Goal: Task Accomplishment & Management: Manage account settings

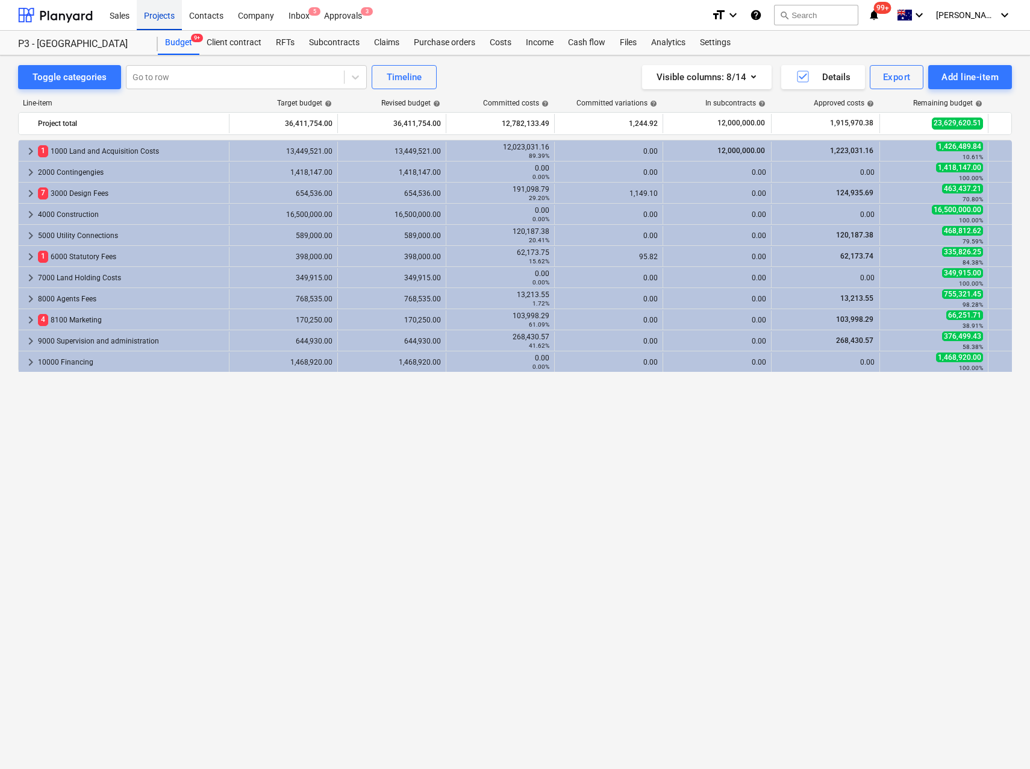
click at [163, 19] on div "Projects" at bounding box center [159, 14] width 45 height 31
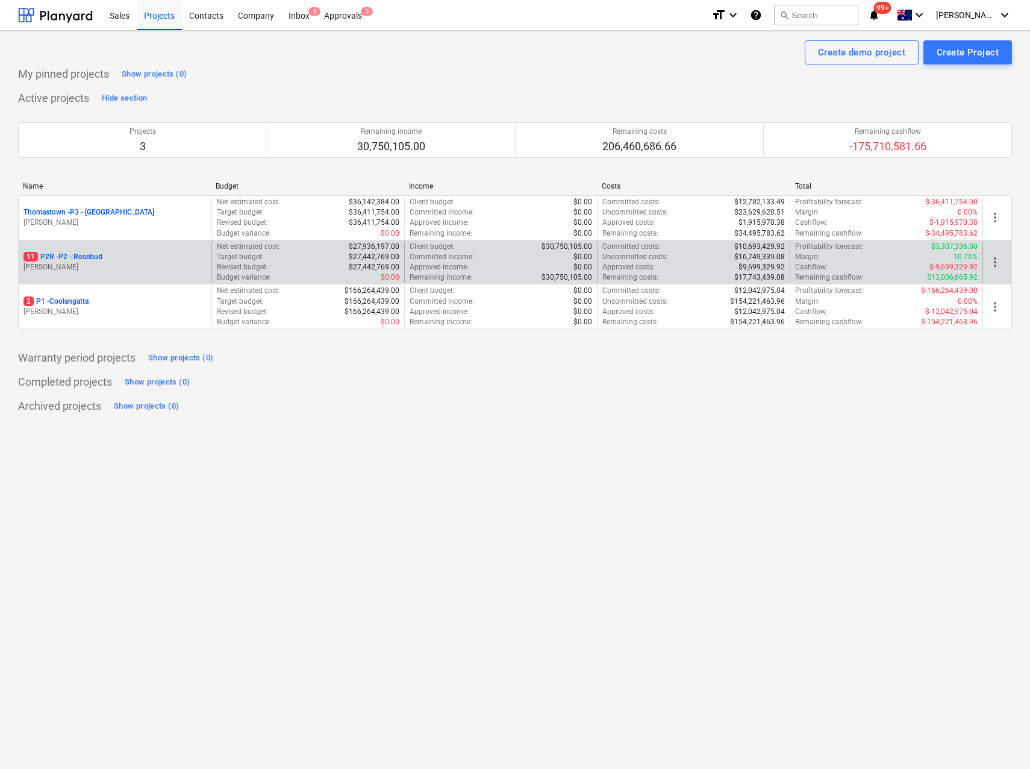
click at [83, 259] on p "11 P2R - P2 - Rosebud" at bounding box center [63, 257] width 79 height 10
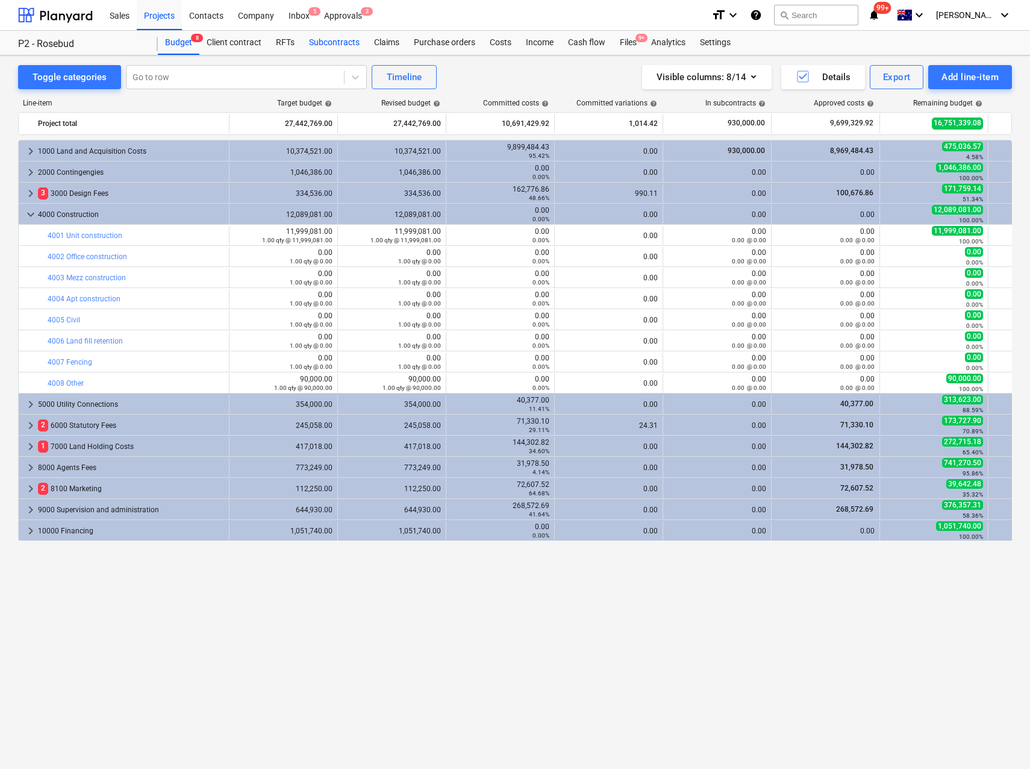
click at [342, 42] on div "Subcontracts" at bounding box center [334, 43] width 65 height 24
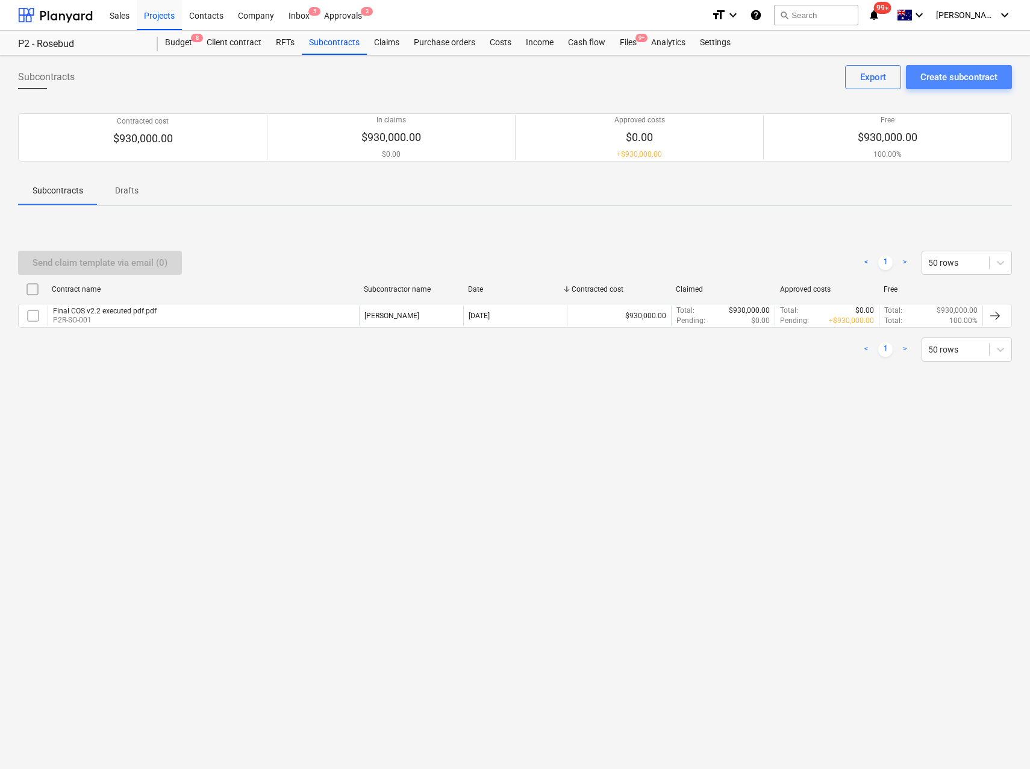
click at [950, 78] on div "Create subcontract" at bounding box center [959, 77] width 77 height 16
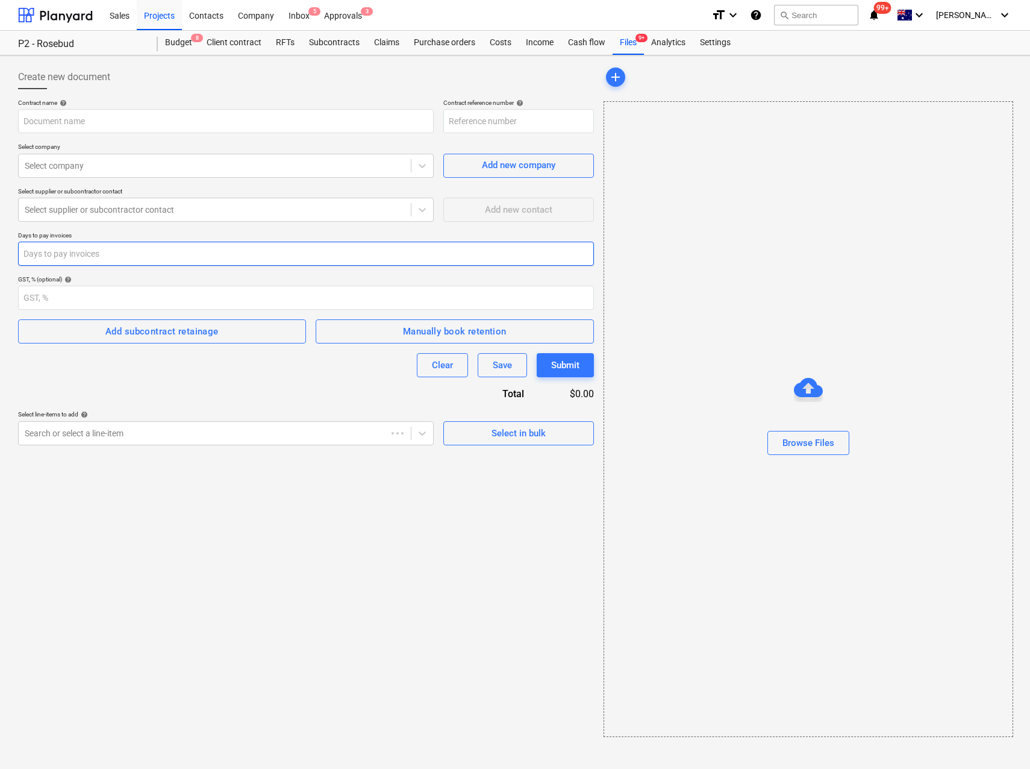
type input "P2R-SO-002"
type input "[PERSON_NAME] Constructions - Letter of Intent - [PERSON_NAME] Signed - Updated…"
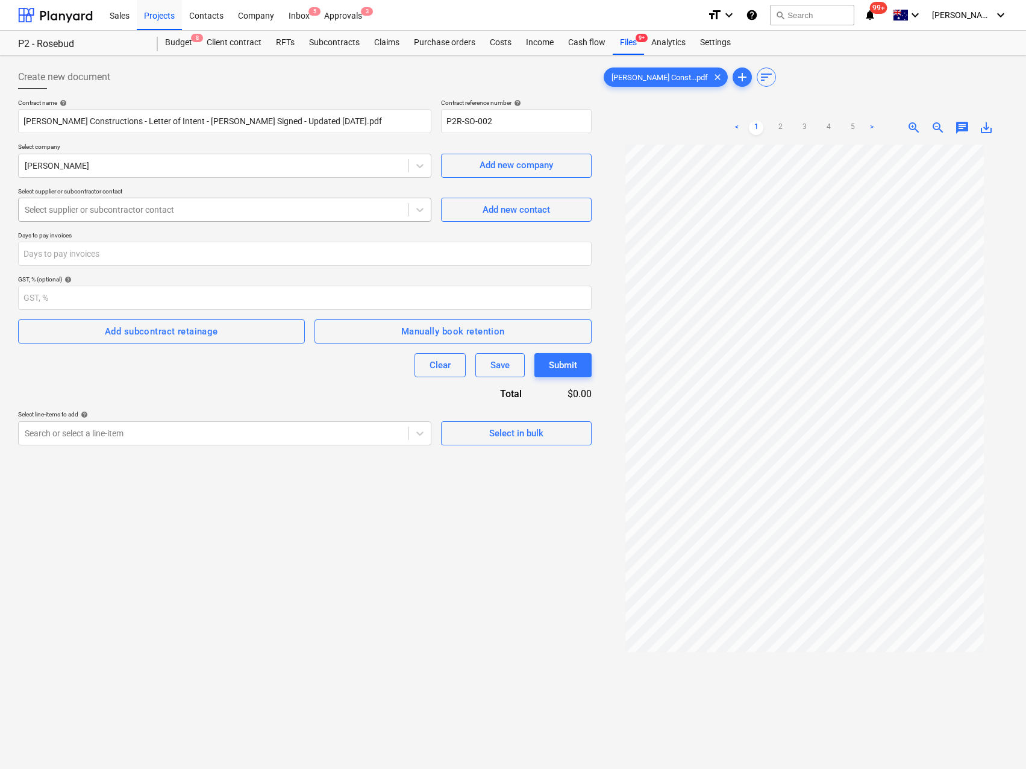
click at [113, 212] on div at bounding box center [214, 210] width 378 height 12
click at [80, 162] on div at bounding box center [214, 166] width 378 height 12
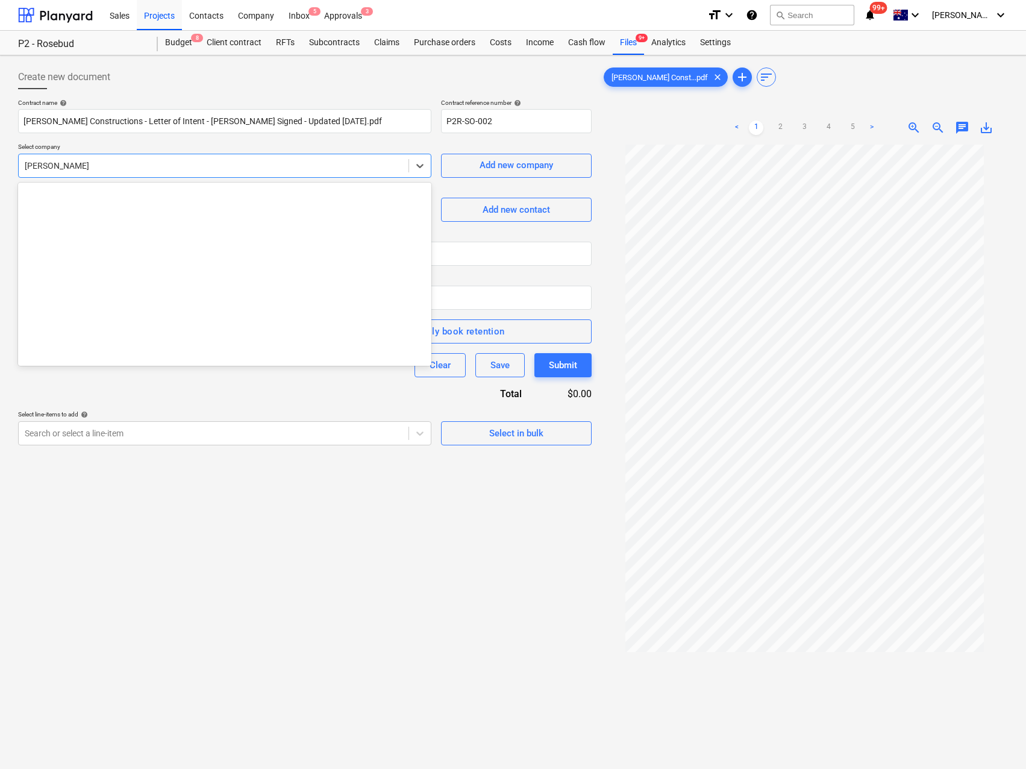
scroll to position [527, 0]
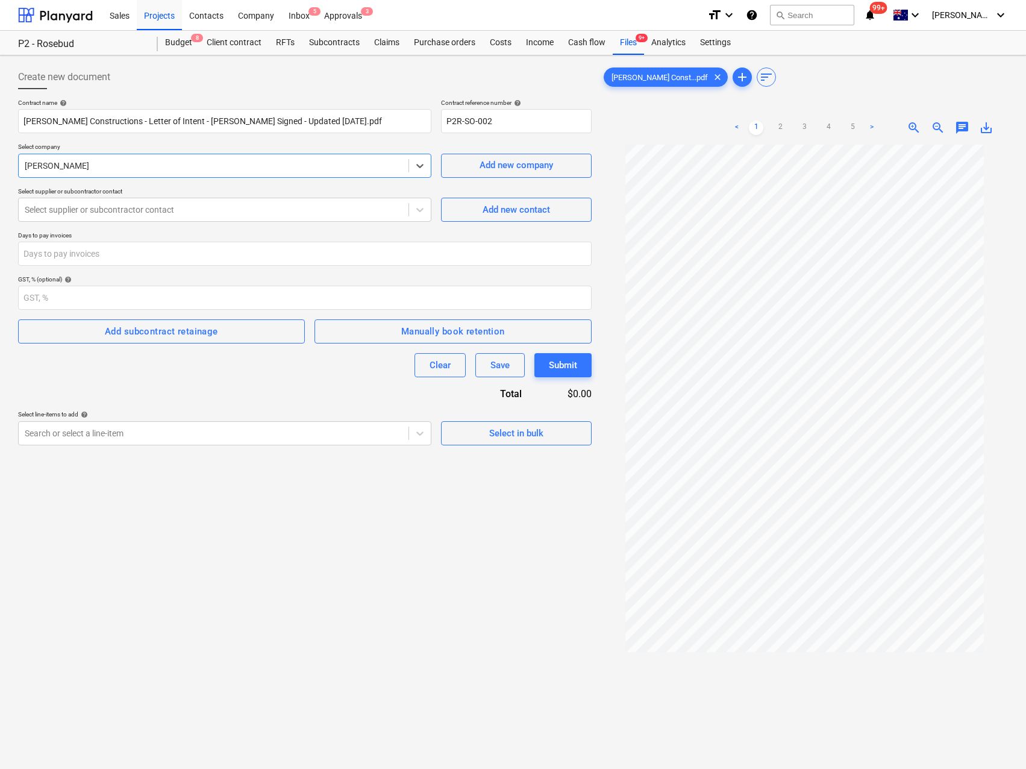
drag, startPoint x: 121, startPoint y: 168, endPoint x: 31, endPoint y: 157, distance: 90.4
click at [31, 157] on div "[PERSON_NAME]" at bounding box center [214, 165] width 390 height 17
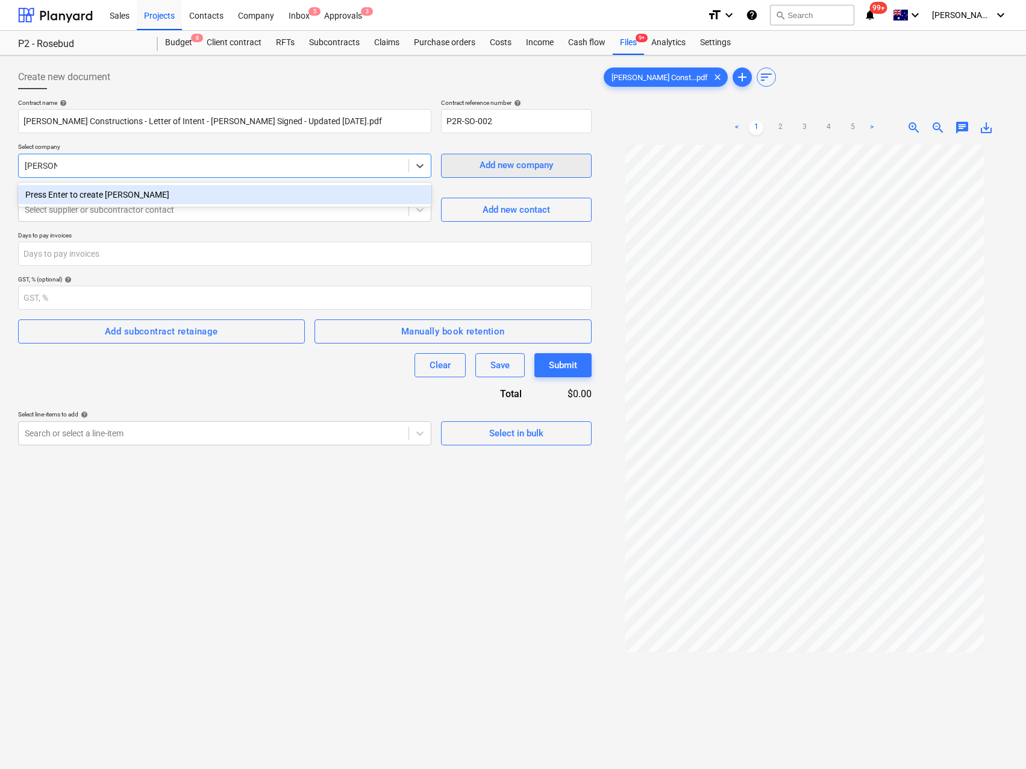
type input "[PERSON_NAME]"
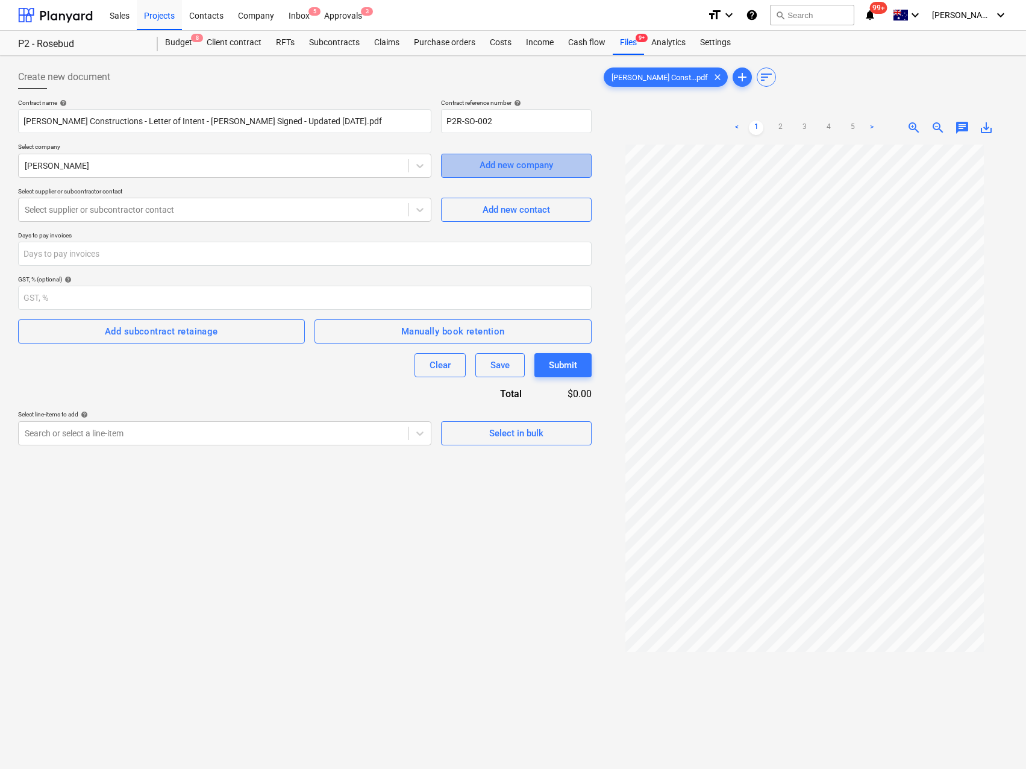
click at [505, 174] on button "Add new company" at bounding box center [516, 166] width 151 height 24
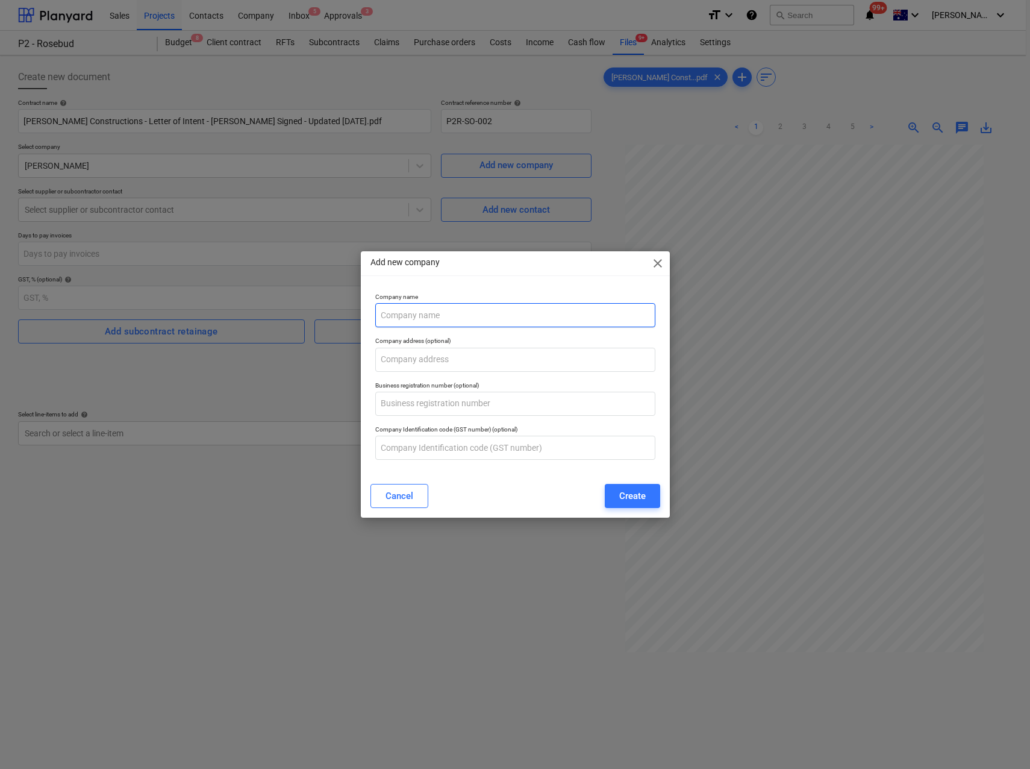
click at [484, 324] on input "text" at bounding box center [515, 315] width 280 height 24
type input "[PERSON_NAME]"
click at [632, 492] on div "Create" at bounding box center [632, 496] width 27 height 16
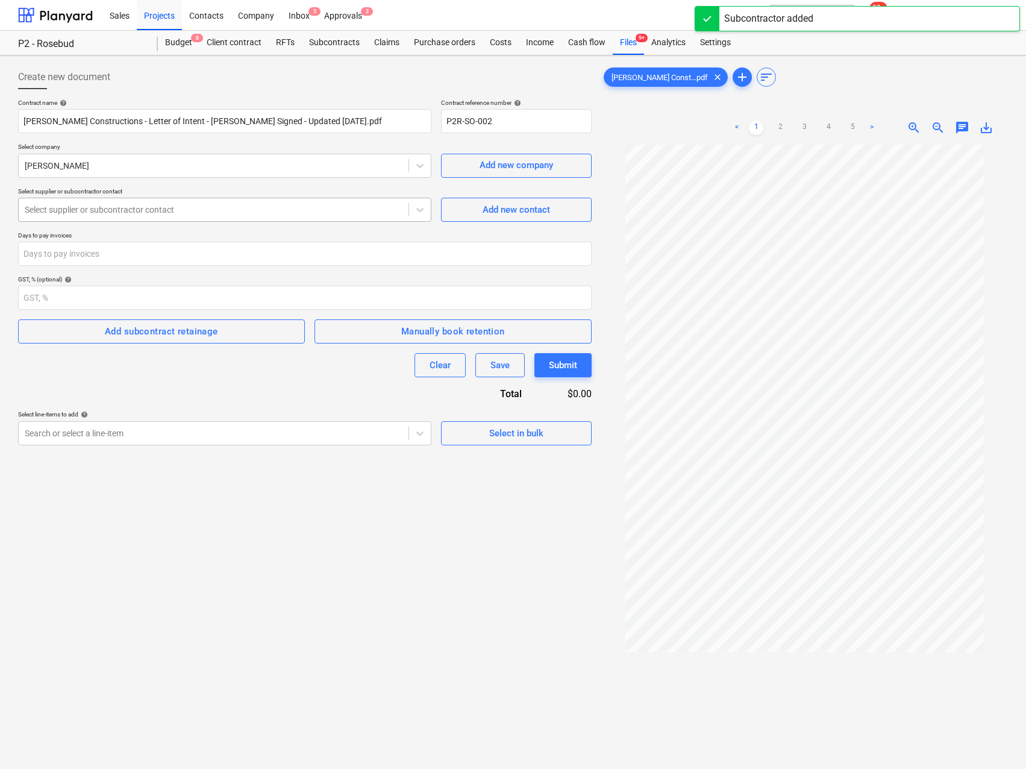
click at [145, 216] on div at bounding box center [214, 210] width 378 height 12
click at [159, 189] on p "Select supplier or subcontractor contact" at bounding box center [224, 192] width 413 height 10
click at [124, 254] on input "number" at bounding box center [305, 254] width 574 height 24
click at [427, 435] on div at bounding box center [420, 433] width 22 height 22
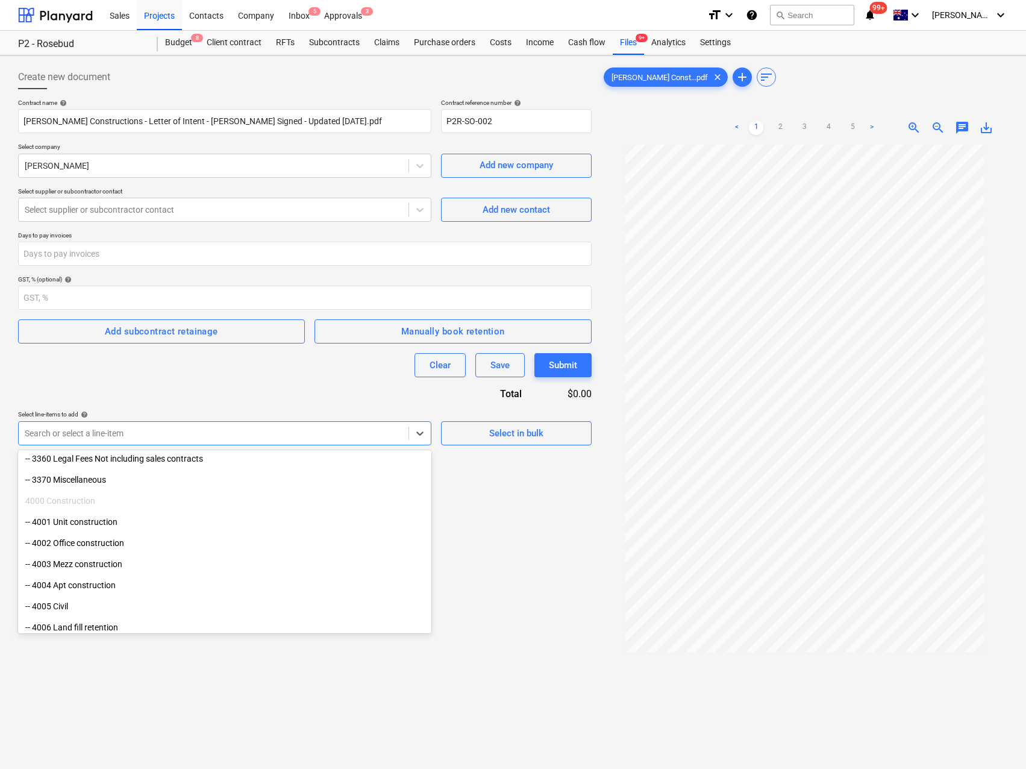
scroll to position [1011, 0]
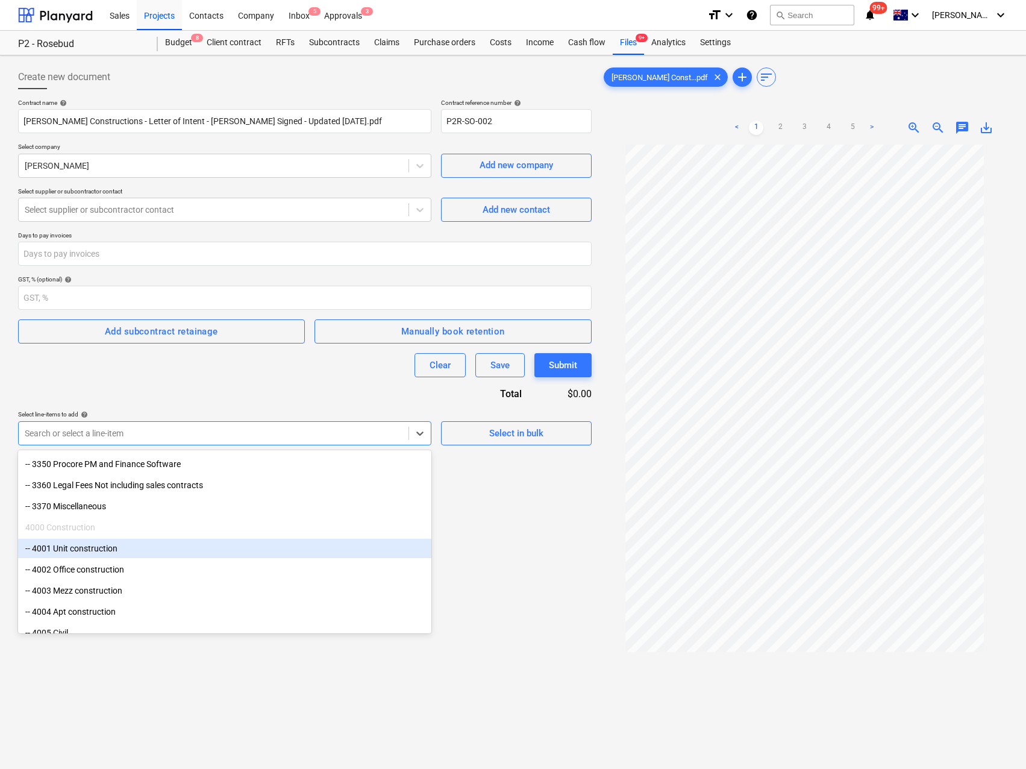
click at [161, 548] on div "-- 4001 Unit construction" at bounding box center [224, 548] width 413 height 19
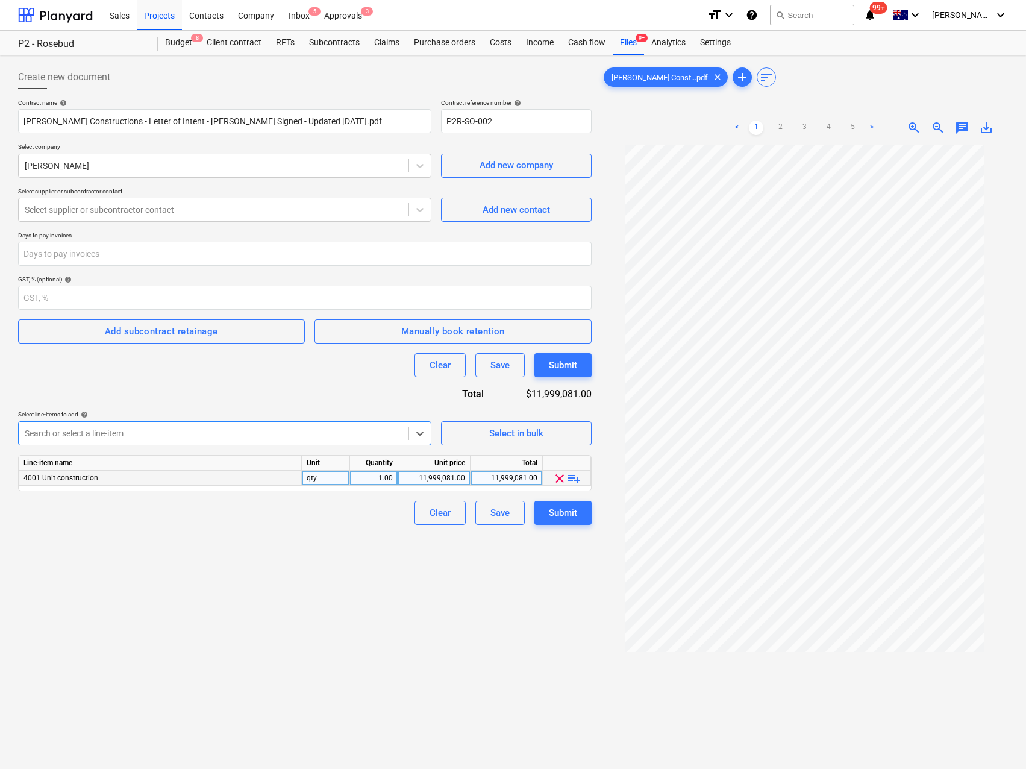
click at [430, 483] on div "11,999,081.00" at bounding box center [434, 478] width 62 height 15
type input "11892986"
click at [265, 548] on div "Create new document Contract name help [PERSON_NAME] Constructions - Letter of …" at bounding box center [304, 472] width 583 height 824
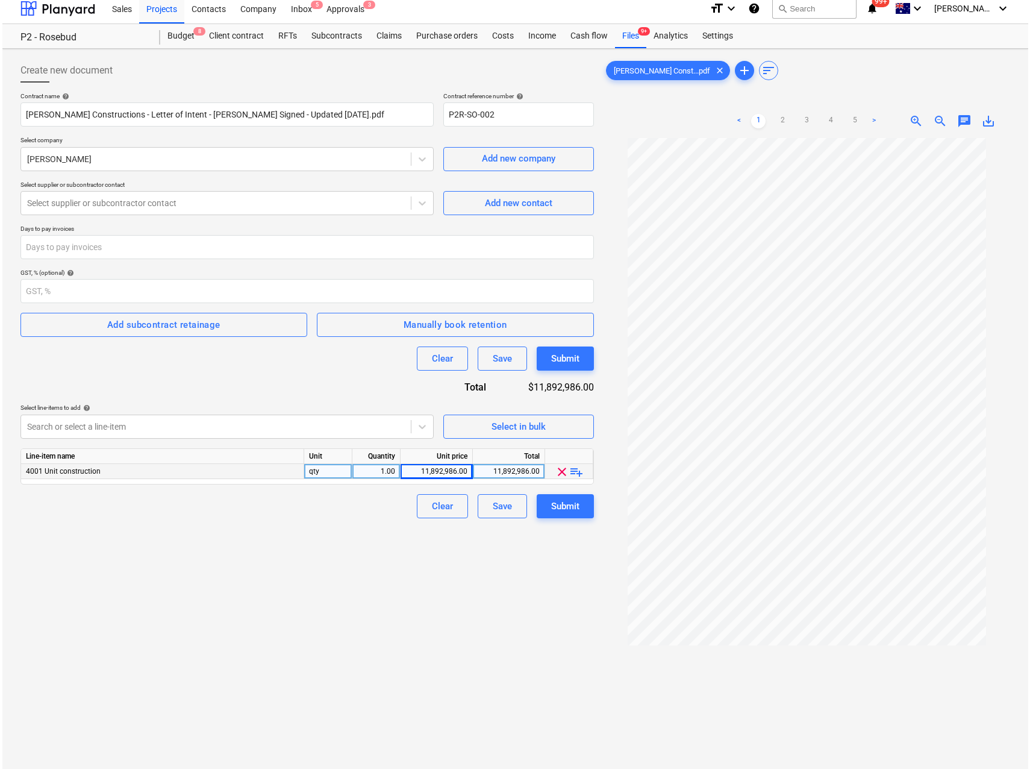
scroll to position [0, 0]
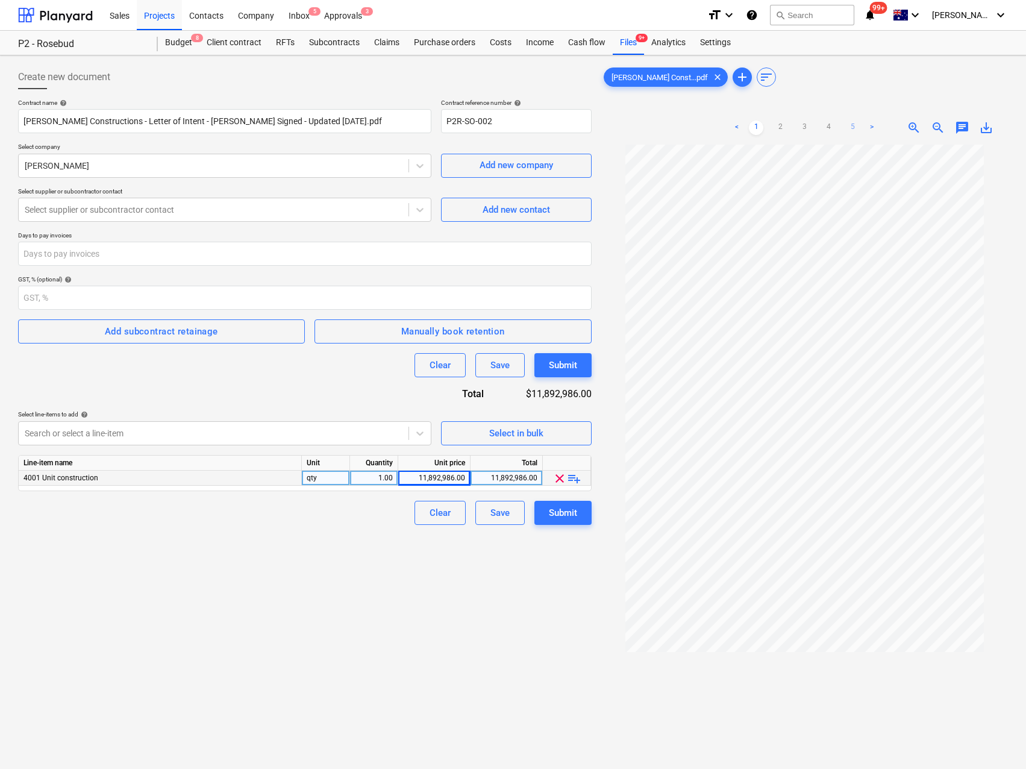
click at [852, 127] on link "5" at bounding box center [852, 128] width 14 height 14
click at [62, 251] on input "number" at bounding box center [305, 254] width 574 height 24
type input "14"
click at [136, 611] on div "Create new document Contract name help [PERSON_NAME] Constructions - Letter of …" at bounding box center [304, 472] width 583 height 824
click at [421, 210] on icon at bounding box center [419, 210] width 7 height 4
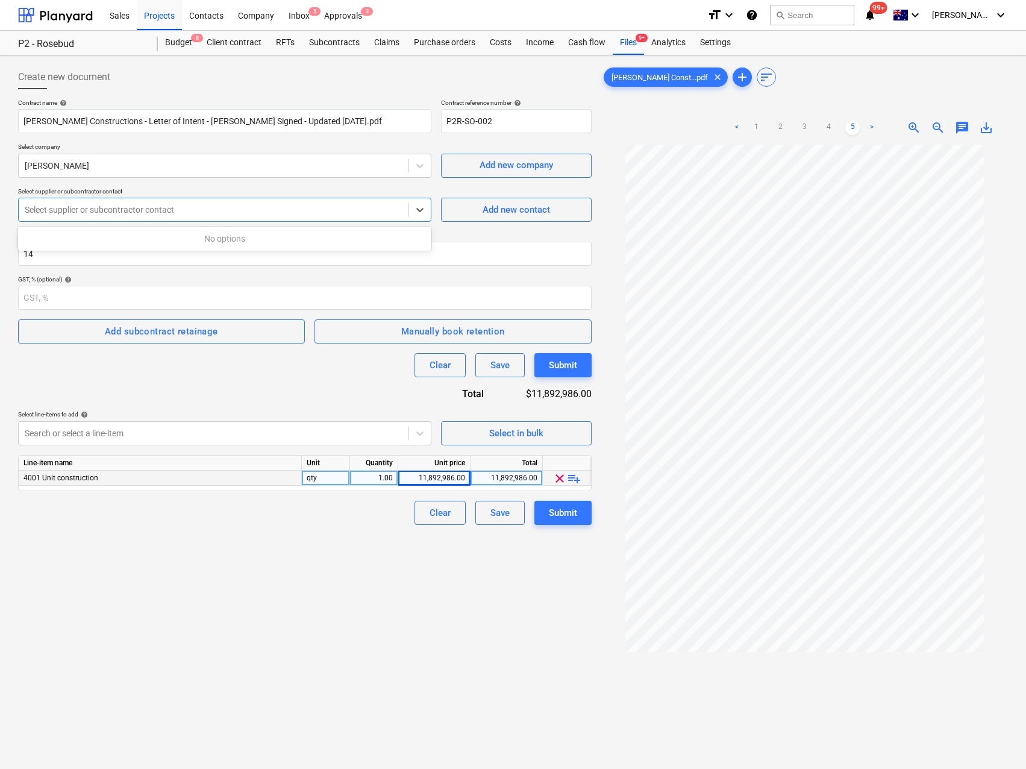
click at [233, 580] on div "Create new document Contract name help [PERSON_NAME] Constructions - Letter of …" at bounding box center [304, 472] width 583 height 824
click at [549, 512] on div "Submit" at bounding box center [563, 513] width 28 height 16
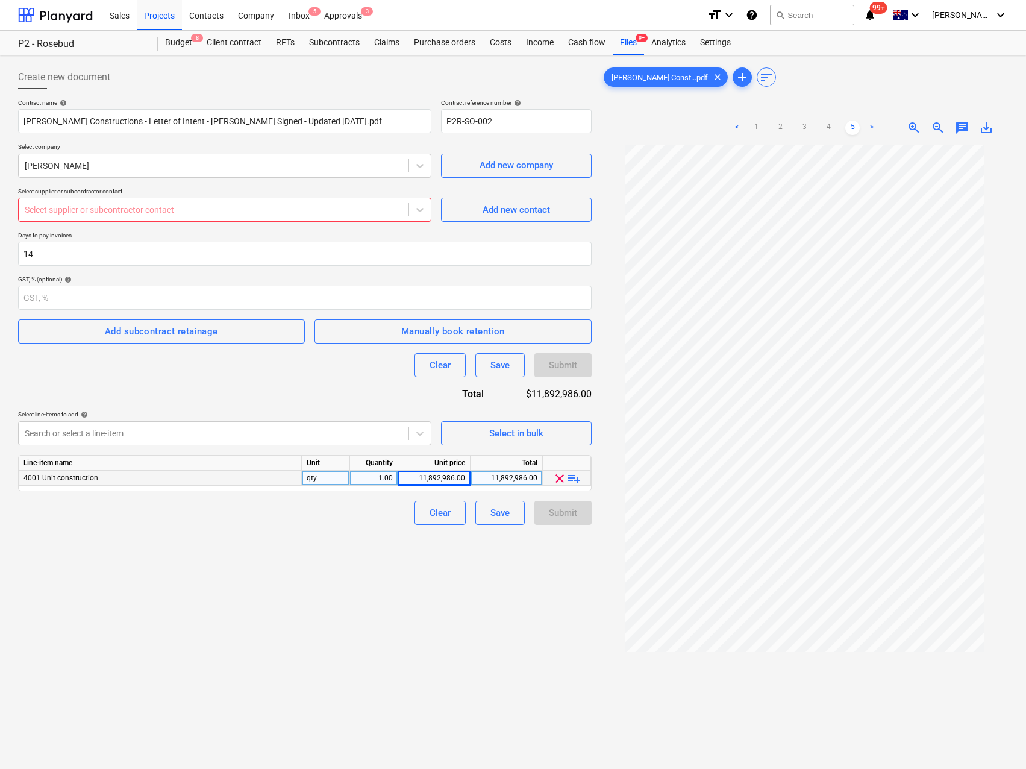
click at [140, 211] on div at bounding box center [214, 210] width 378 height 12
click at [209, 219] on div "Select supplier or subcontractor contact" at bounding box center [224, 210] width 413 height 24
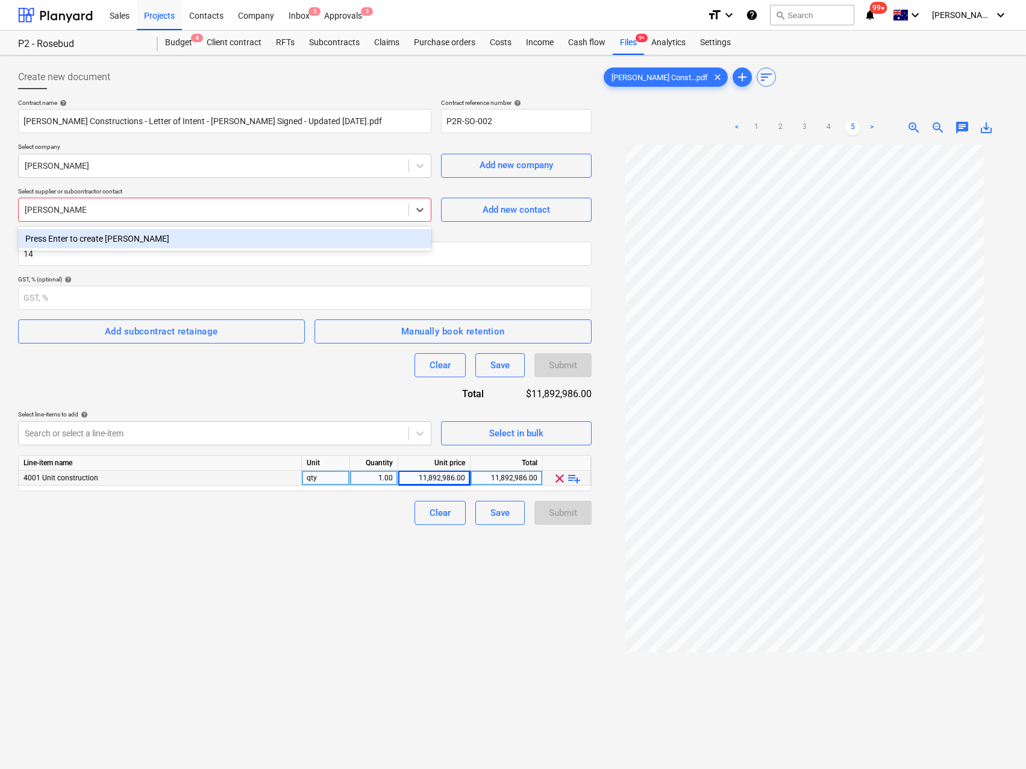
type input "[PERSON_NAME]"
click at [133, 241] on div "Press Enter to create [PERSON_NAME]" at bounding box center [224, 238] width 413 height 19
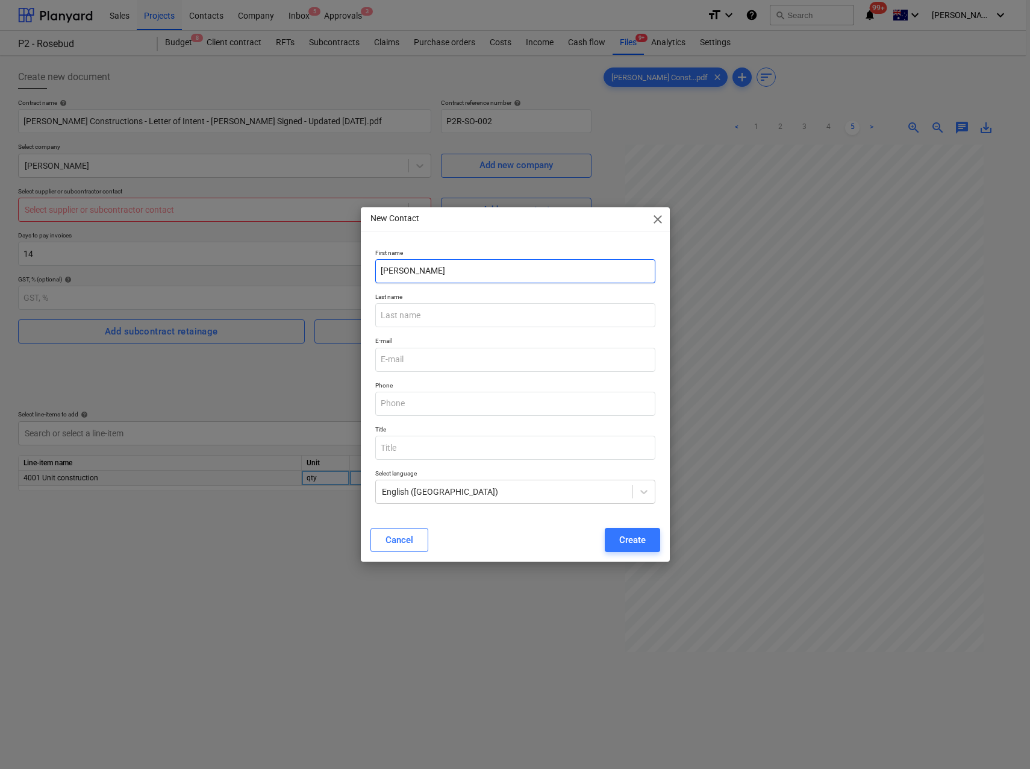
click at [427, 268] on input "[PERSON_NAME]" at bounding box center [515, 271] width 280 height 24
type input "[PERSON_NAME]"
click at [407, 313] on input "text" at bounding box center [515, 315] width 280 height 24
paste input "[PERSON_NAME]"
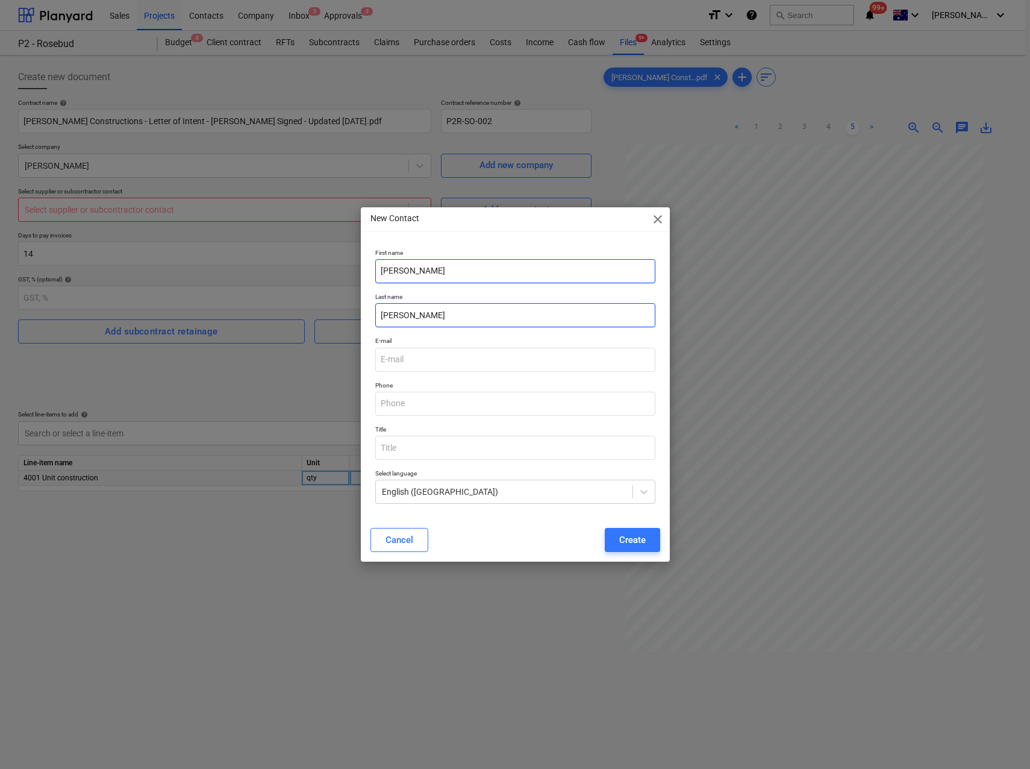
type input "[PERSON_NAME]"
drag, startPoint x: 429, startPoint y: 274, endPoint x: 278, endPoint y: 284, distance: 151.6
click at [278, 284] on div "New Contact close First name [PERSON_NAME] Last name [PERSON_NAME] E-mail Phone…" at bounding box center [515, 384] width 1030 height 769
type input "[PERSON_NAME]"
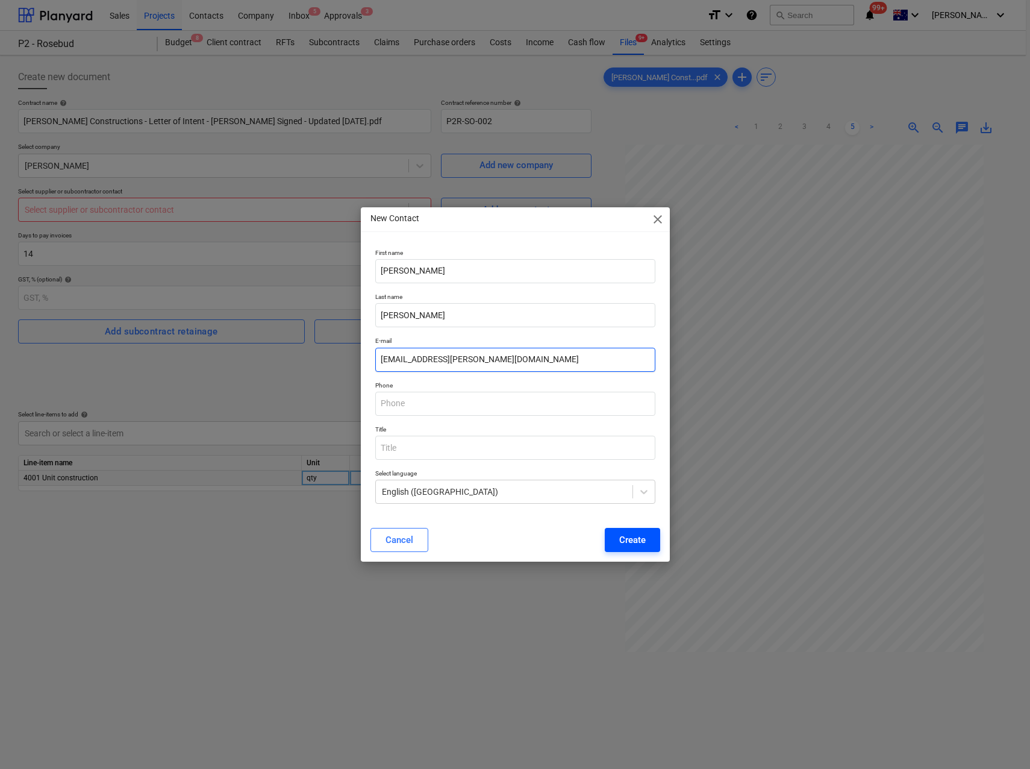
type input "[EMAIL_ADDRESS][PERSON_NAME][DOMAIN_NAME]"
click at [633, 533] on div "Create" at bounding box center [632, 540] width 27 height 16
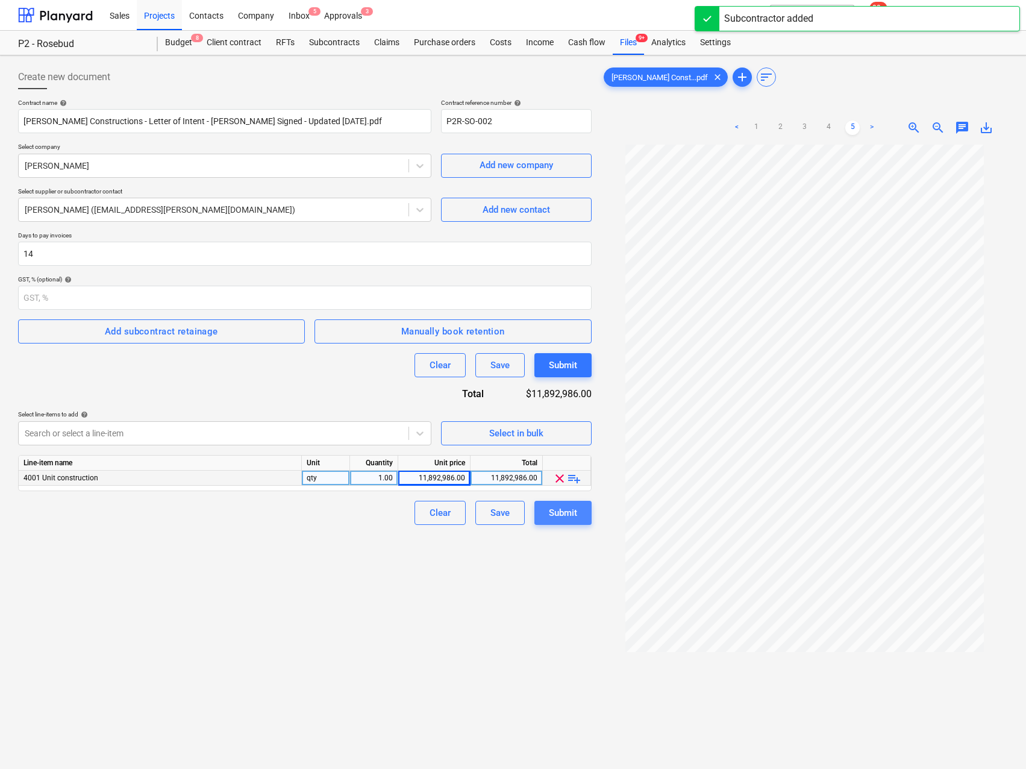
click at [566, 515] on div "Submit" at bounding box center [563, 513] width 28 height 16
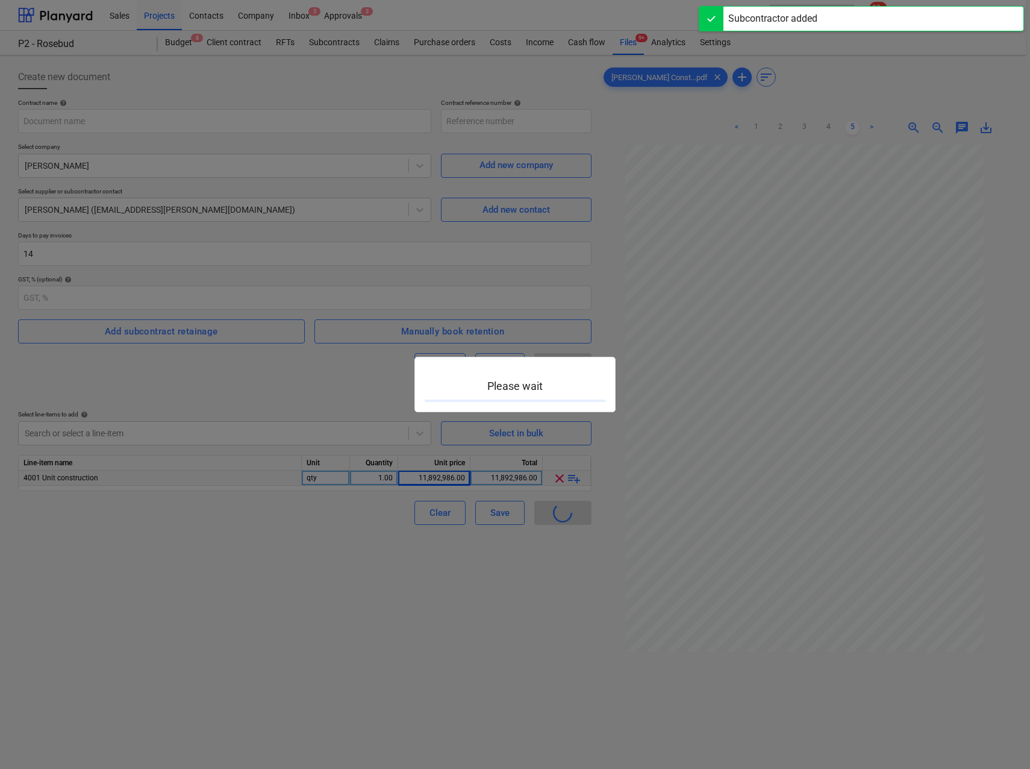
type input "P2R-SO-002"
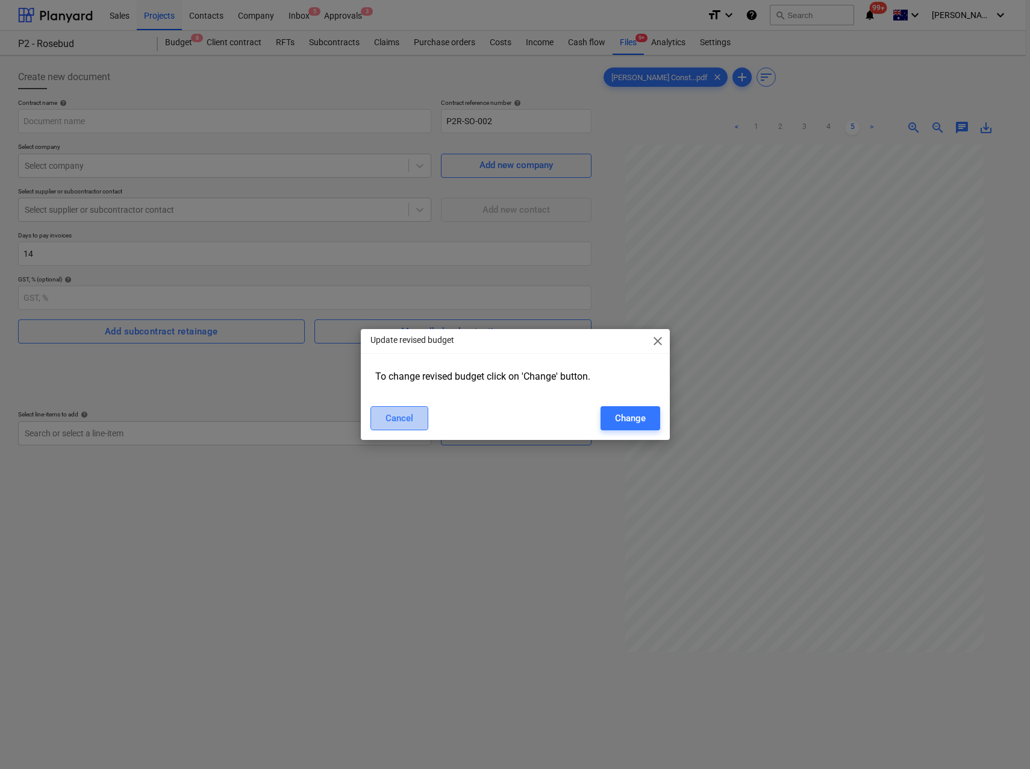
click at [410, 415] on div "Cancel" at bounding box center [400, 418] width 28 height 16
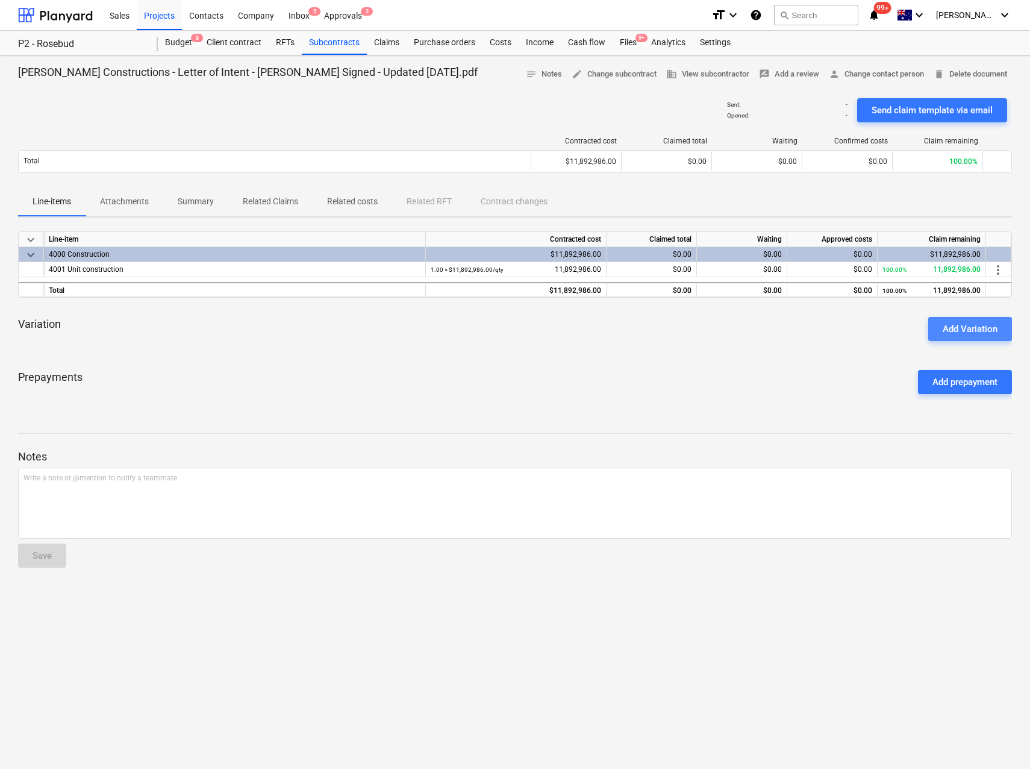
click at [973, 331] on div "Add Variation" at bounding box center [970, 329] width 55 height 16
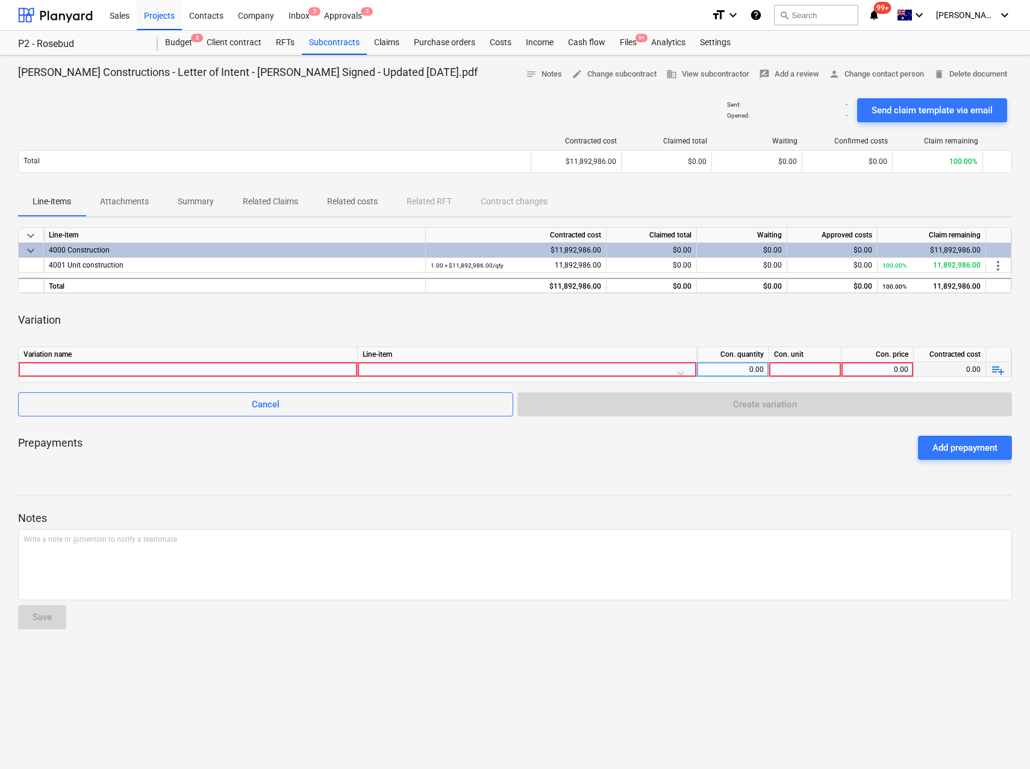
click at [124, 370] on div at bounding box center [188, 369] width 329 height 14
type input "V01 - Asbestos removal"
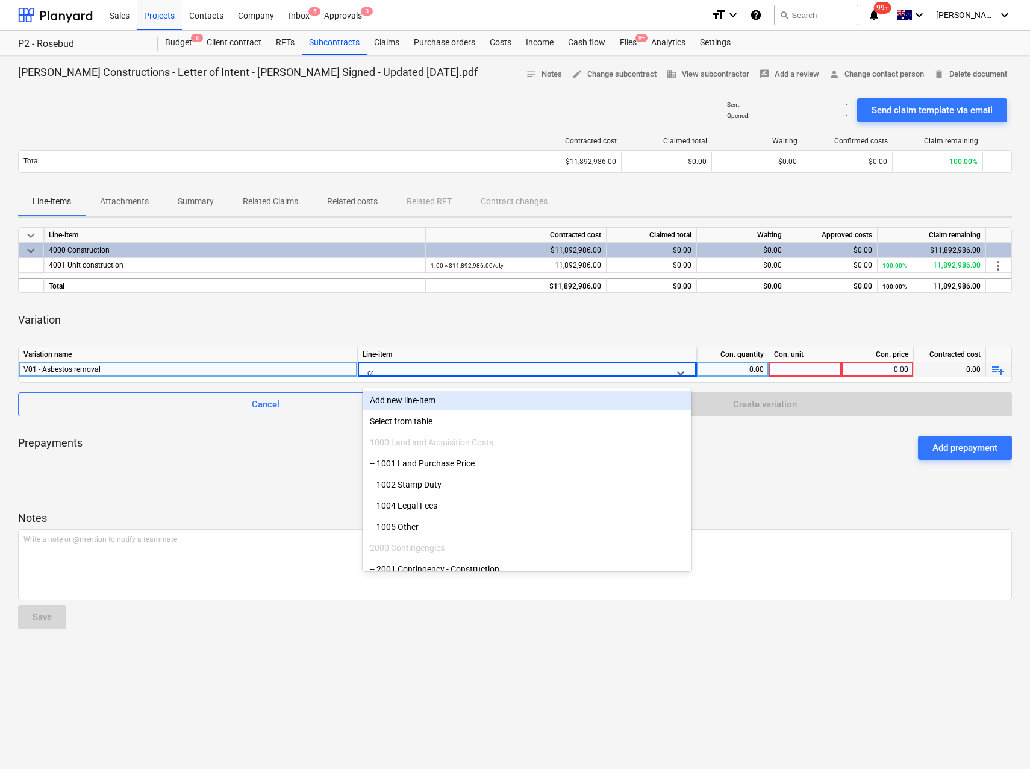
type input "con"
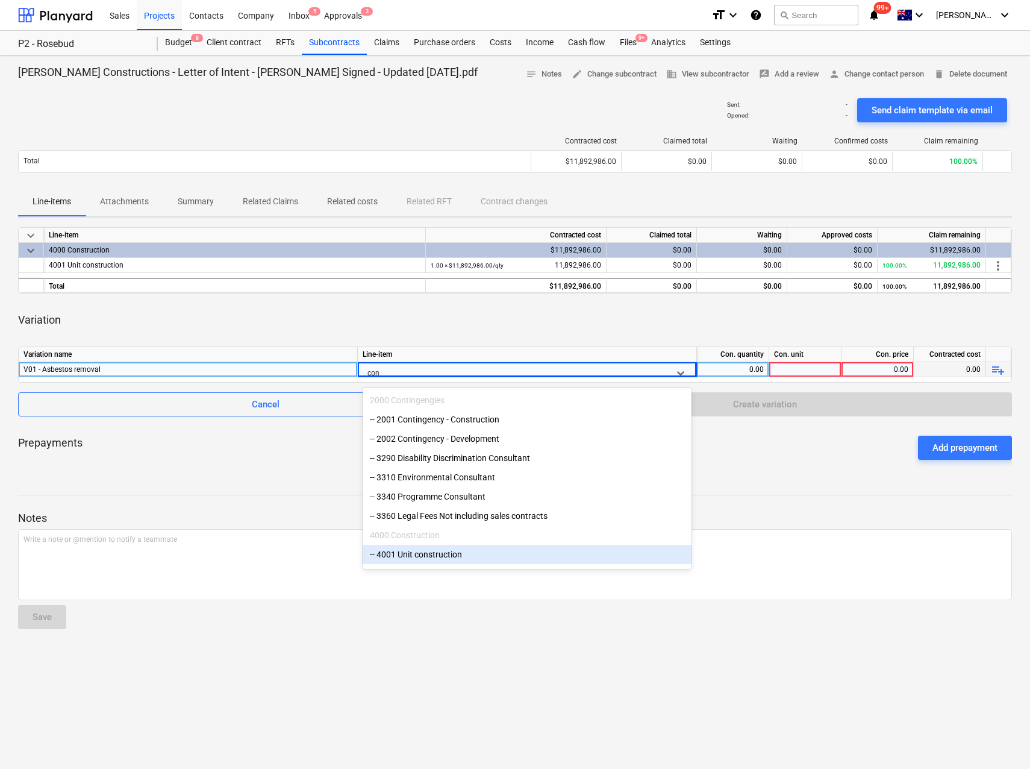
click at [428, 562] on div "-- 4001 Unit construction" at bounding box center [527, 554] width 329 height 19
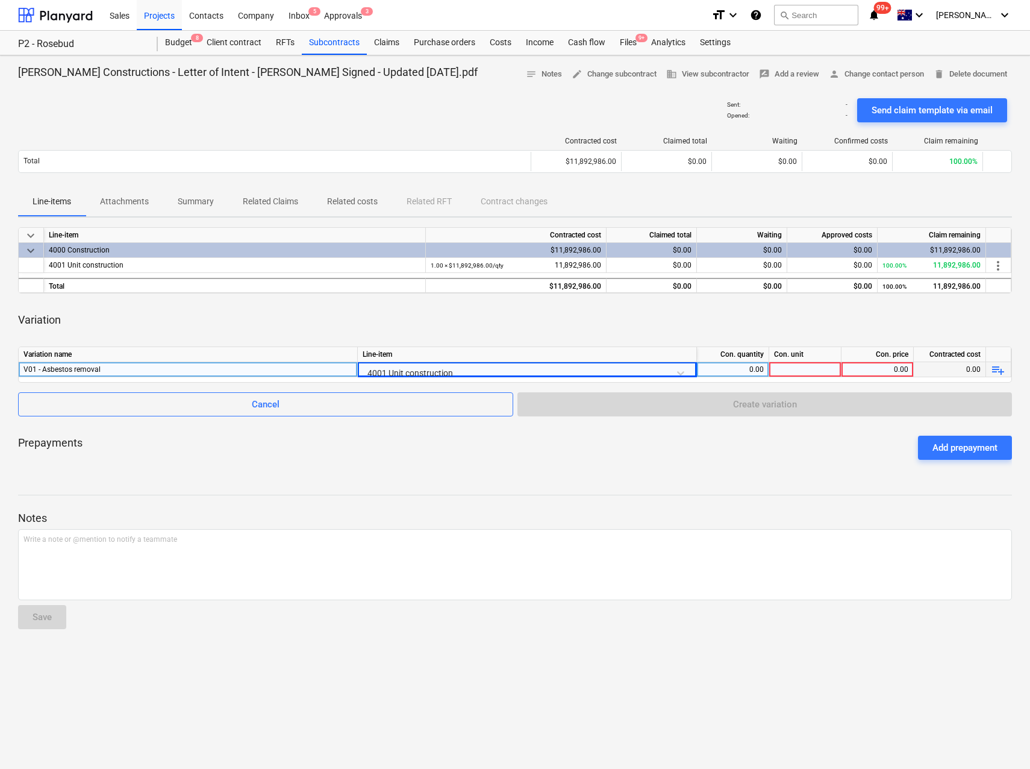
click at [736, 365] on div "0.00" at bounding box center [733, 369] width 62 height 15
type input "1"
click at [814, 369] on div at bounding box center [806, 369] width 72 height 15
type input "Qty"
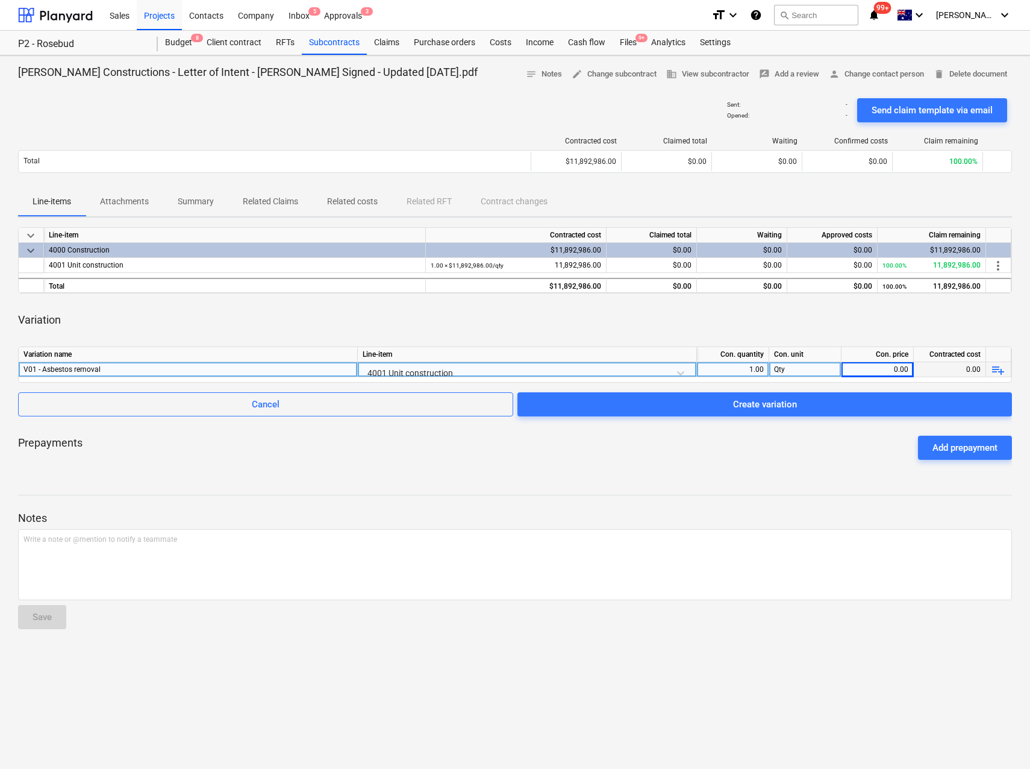
click at [899, 371] on div "0.00" at bounding box center [878, 369] width 62 height 15
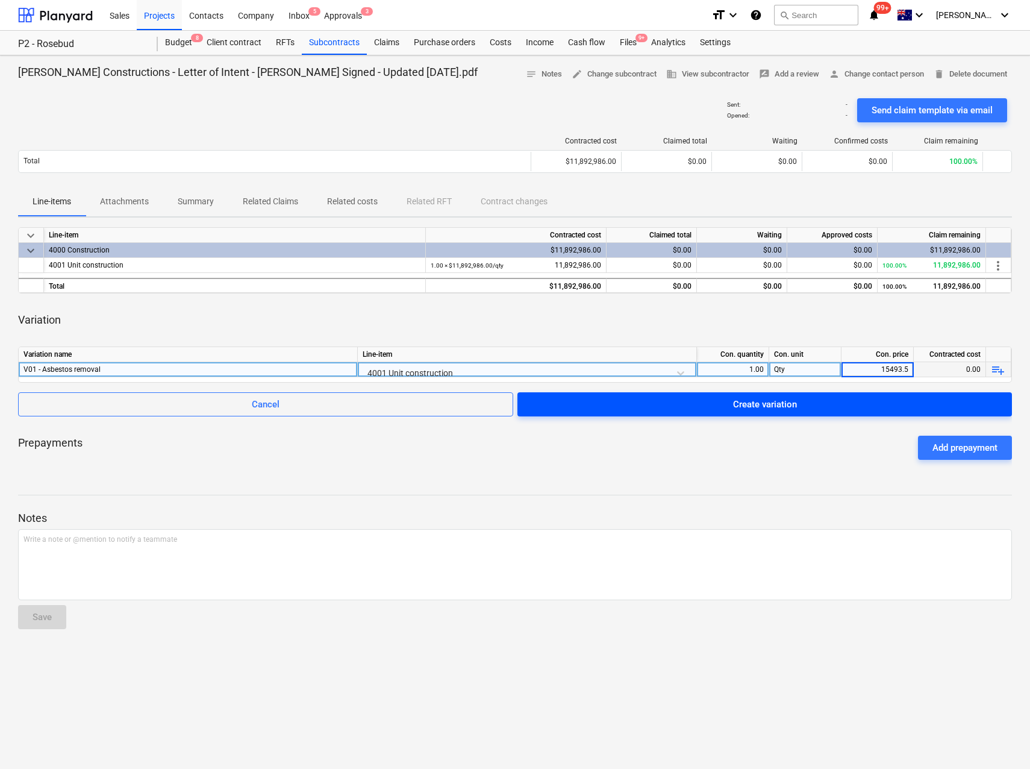
type input "15493.50"
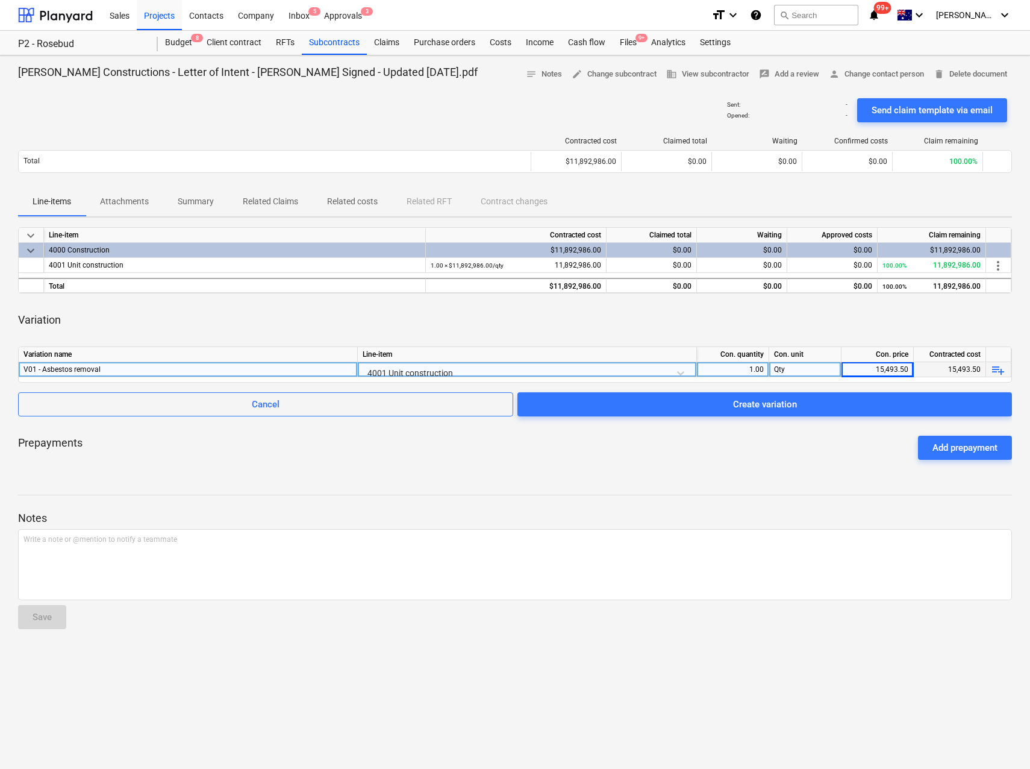
click at [772, 483] on div at bounding box center [515, 484] width 994 height 10
click at [658, 440] on div "Prepayments Add prepayment" at bounding box center [515, 447] width 994 height 43
click at [678, 410] on span "Create variation" at bounding box center [765, 405] width 466 height 16
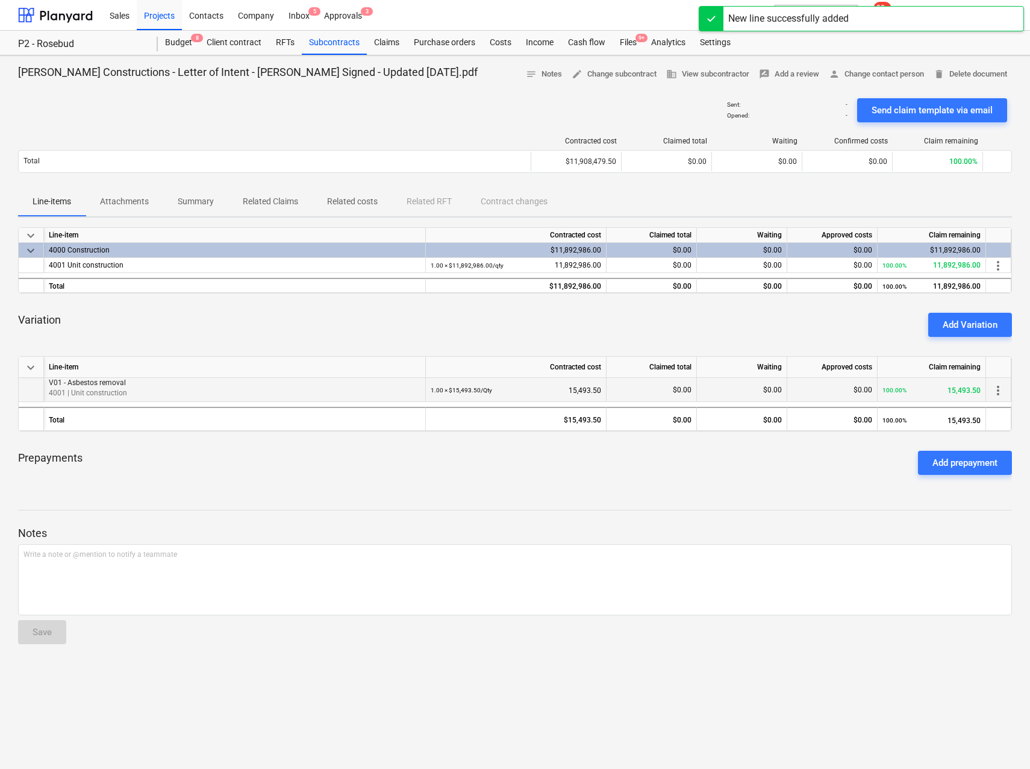
click at [348, 393] on p "4001 | Unit construction" at bounding box center [235, 393] width 372 height 10
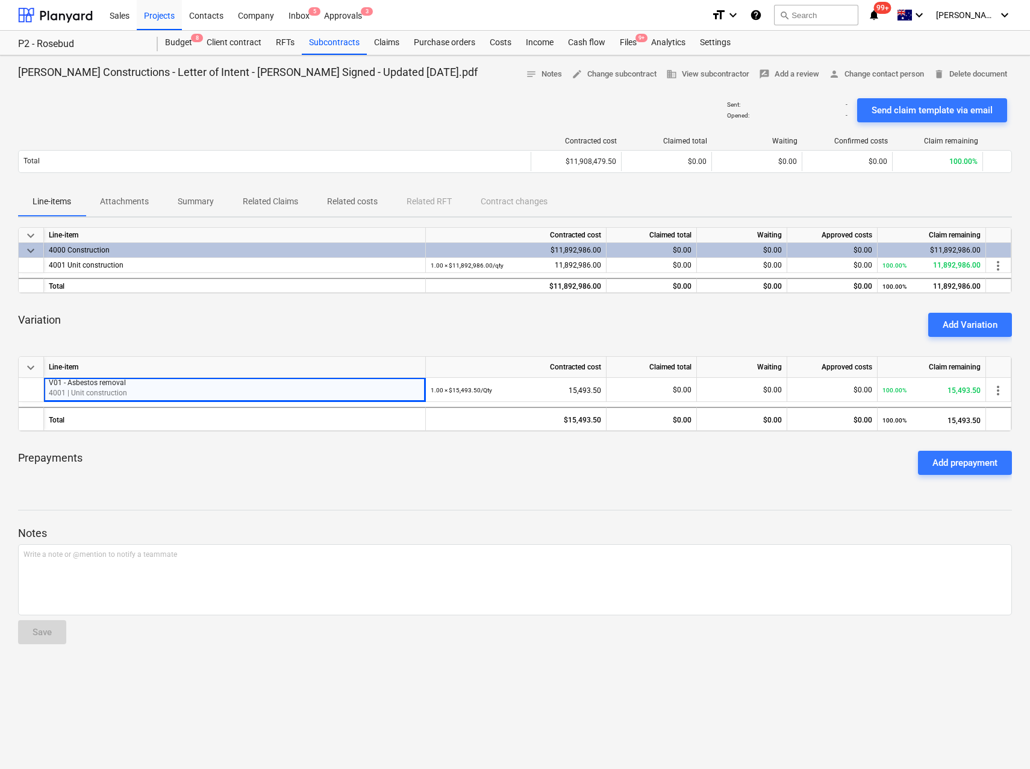
click at [275, 338] on div "Variation Add Variation" at bounding box center [515, 324] width 994 height 43
click at [127, 199] on p "Attachments" at bounding box center [124, 201] width 49 height 13
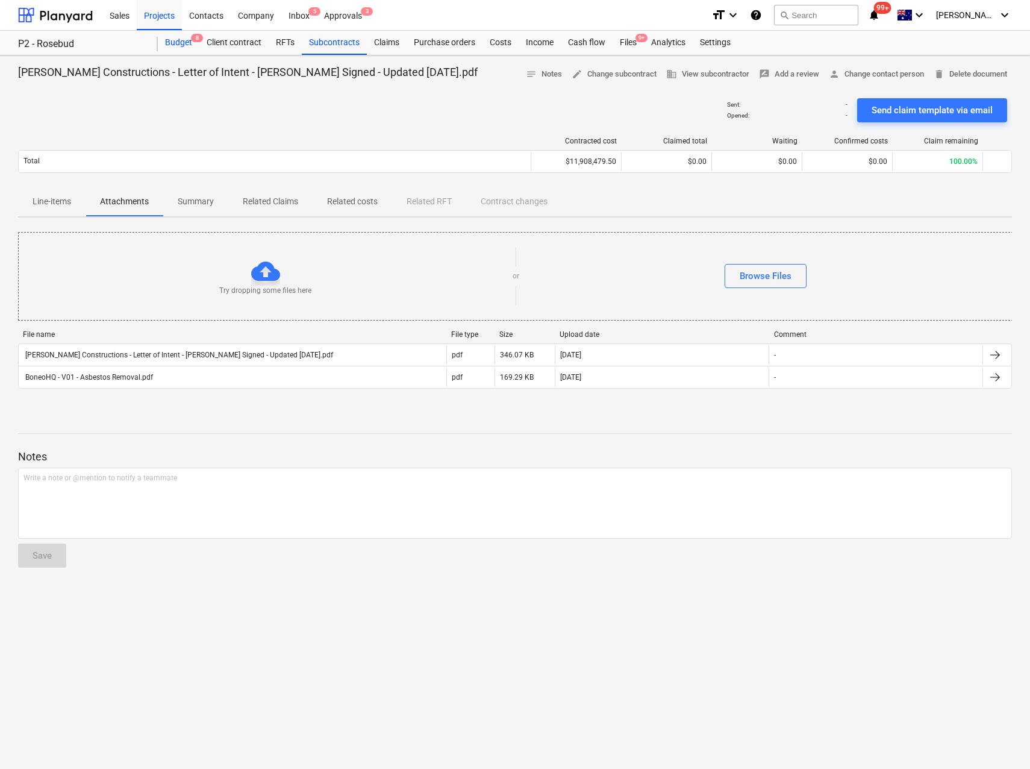
click at [178, 44] on div "Budget 8" at bounding box center [179, 43] width 42 height 24
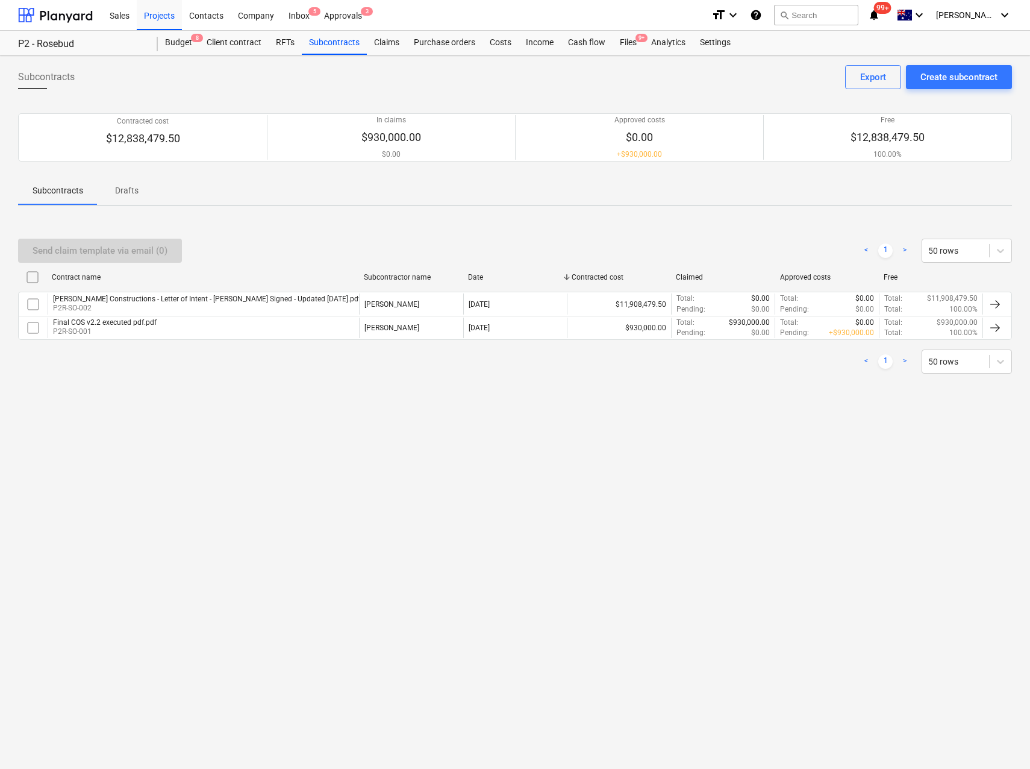
click at [137, 298] on div "[PERSON_NAME] Constructions - Letter of Intent - [PERSON_NAME] Signed - Updated…" at bounding box center [207, 299] width 308 height 8
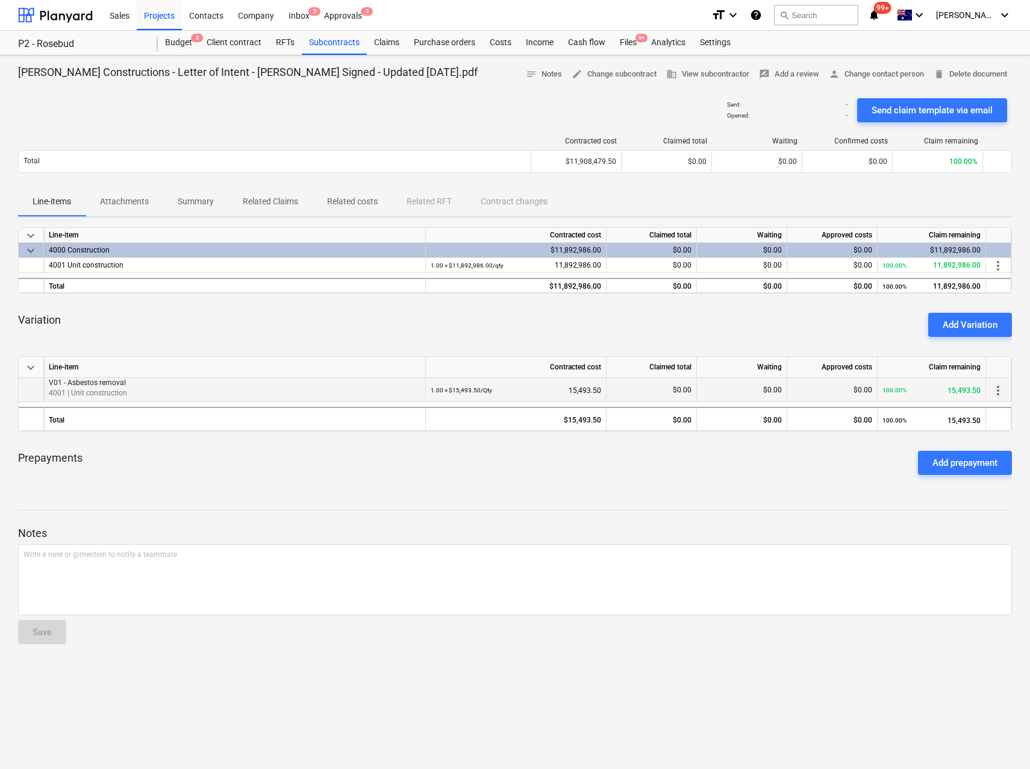
click at [939, 392] on div "100.00% 15,493.50" at bounding box center [932, 390] width 98 height 25
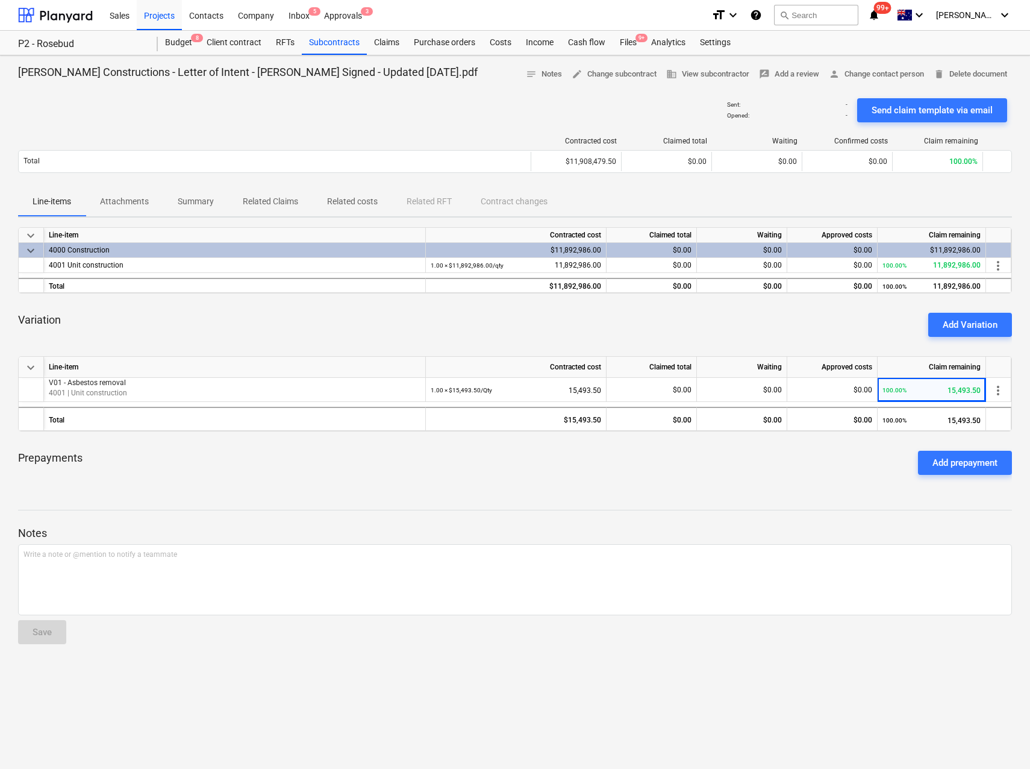
click at [447, 319] on div "Variation Add Variation" at bounding box center [515, 324] width 994 height 43
click at [607, 78] on span "edit Change subcontract" at bounding box center [614, 74] width 85 height 14
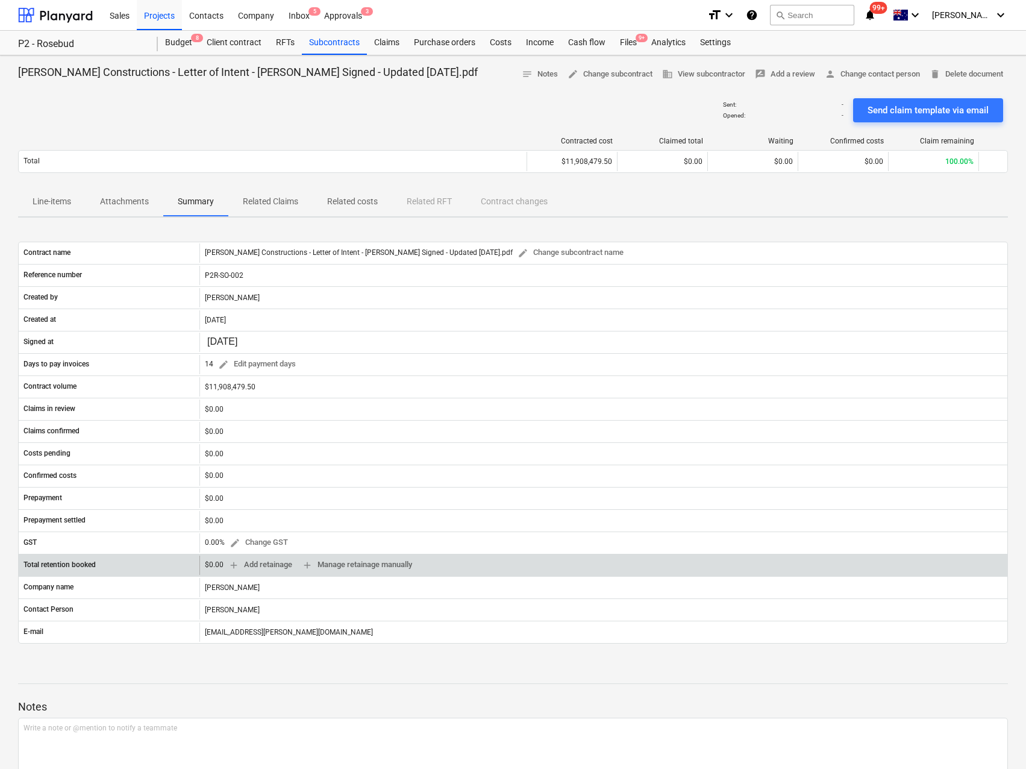
click at [212, 565] on div "$0.00 add Add retainage add Manage retainage manually" at bounding box center [311, 565] width 212 height 19
click at [262, 565] on span "add Add retainage" at bounding box center [260, 565] width 64 height 14
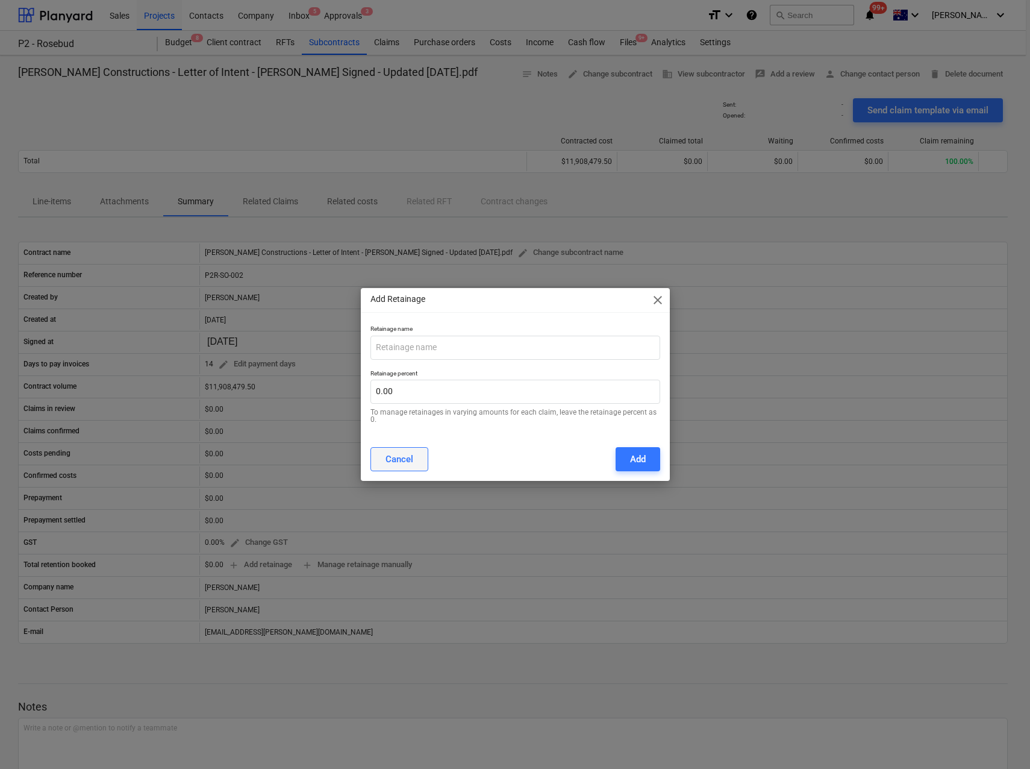
click at [403, 460] on div "Cancel" at bounding box center [400, 459] width 28 height 16
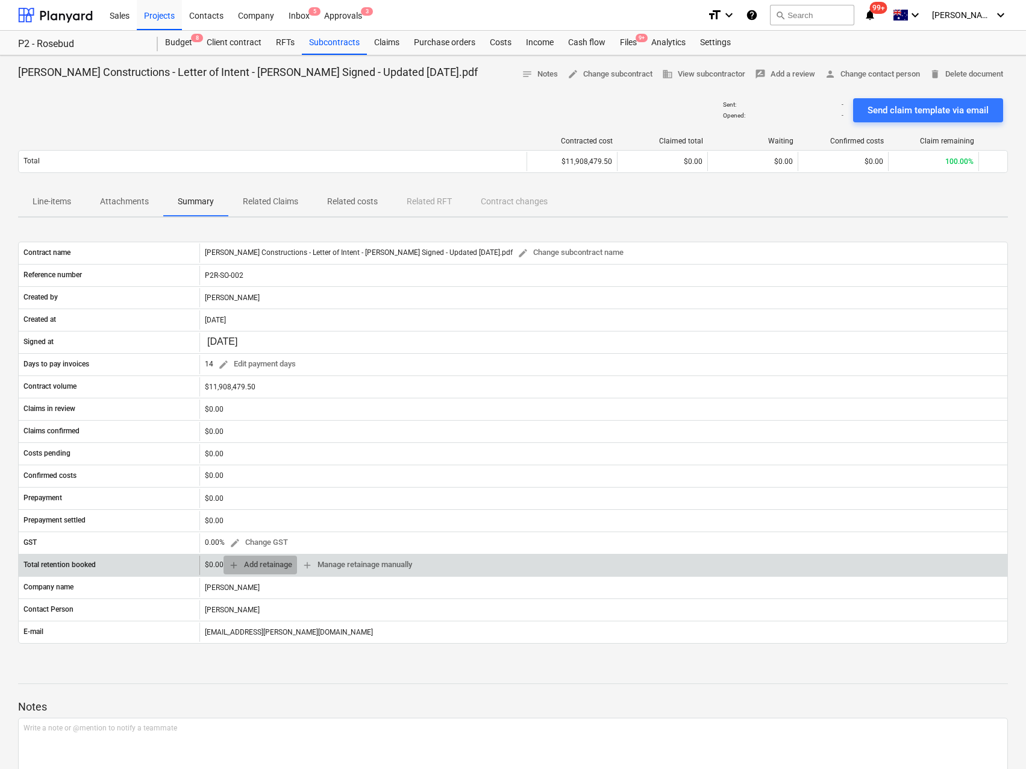
click at [241, 562] on span "add Add retainage" at bounding box center [260, 565] width 64 height 14
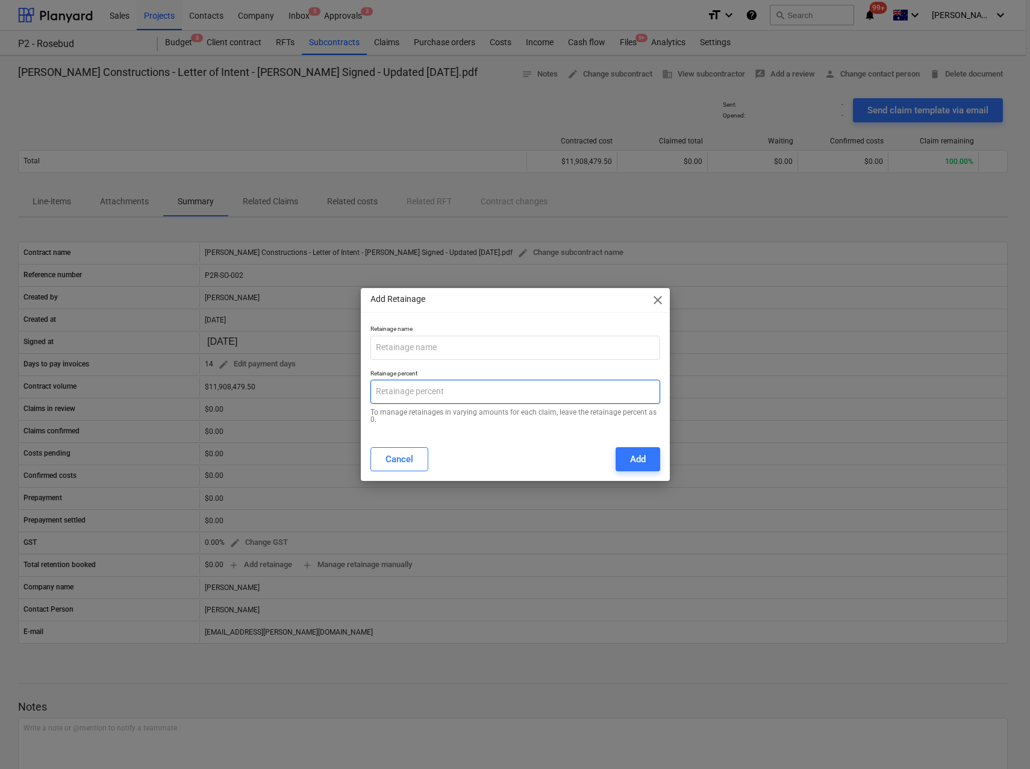
drag, startPoint x: 431, startPoint y: 404, endPoint x: 315, endPoint y: 399, distance: 115.8
click at [315, 399] on div "Add Retainage close Retainage name Retainage percent To manage retainages in va…" at bounding box center [515, 384] width 1030 height 769
type input "5.00"
click at [645, 451] on div "Add" at bounding box center [638, 459] width 16 height 16
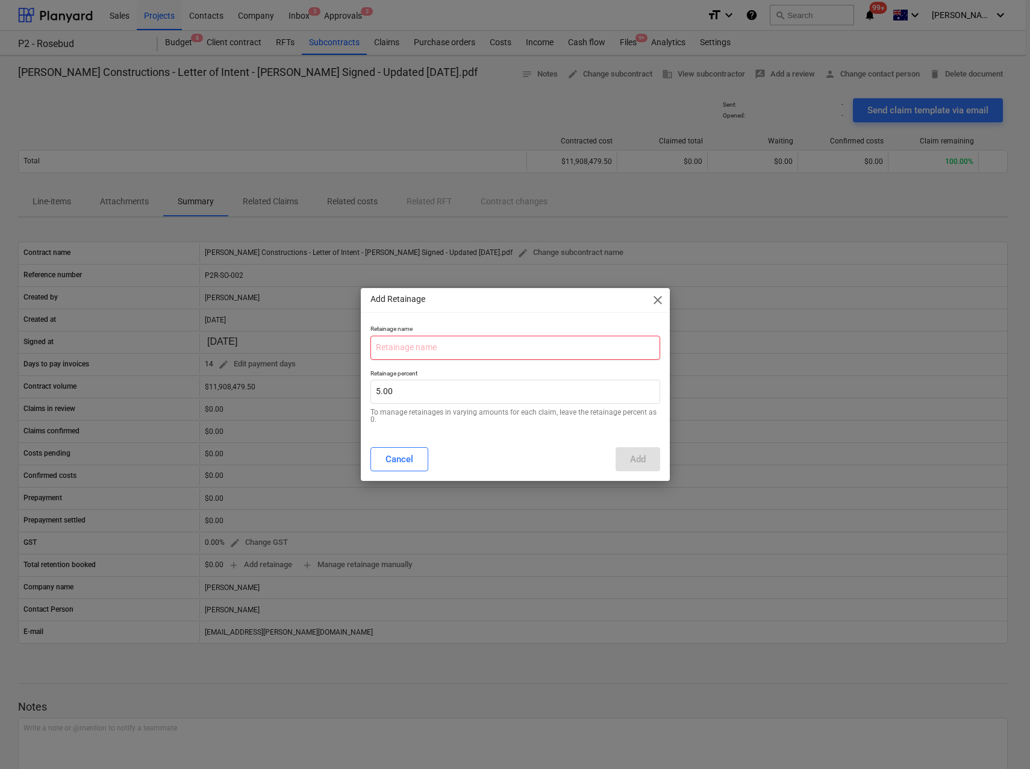
click at [423, 353] on input "text" at bounding box center [516, 348] width 290 height 24
type input "Retainer"
click at [630, 457] on div "Add" at bounding box center [638, 459] width 16 height 16
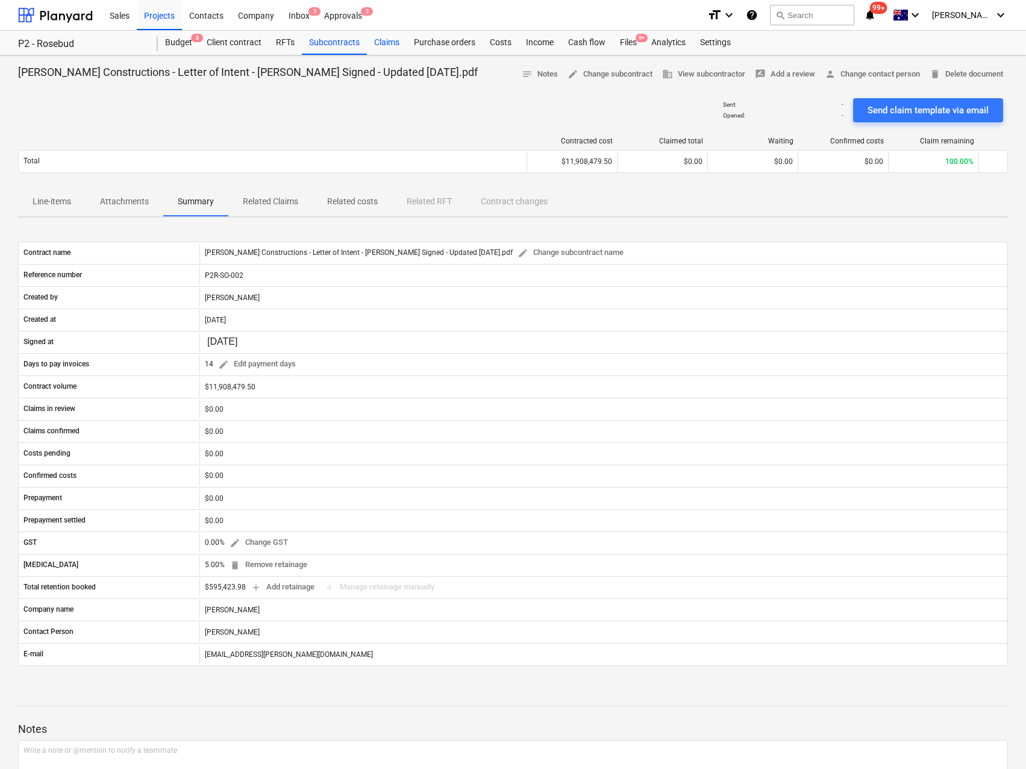
click at [386, 42] on div "Claims" at bounding box center [387, 43] width 40 height 24
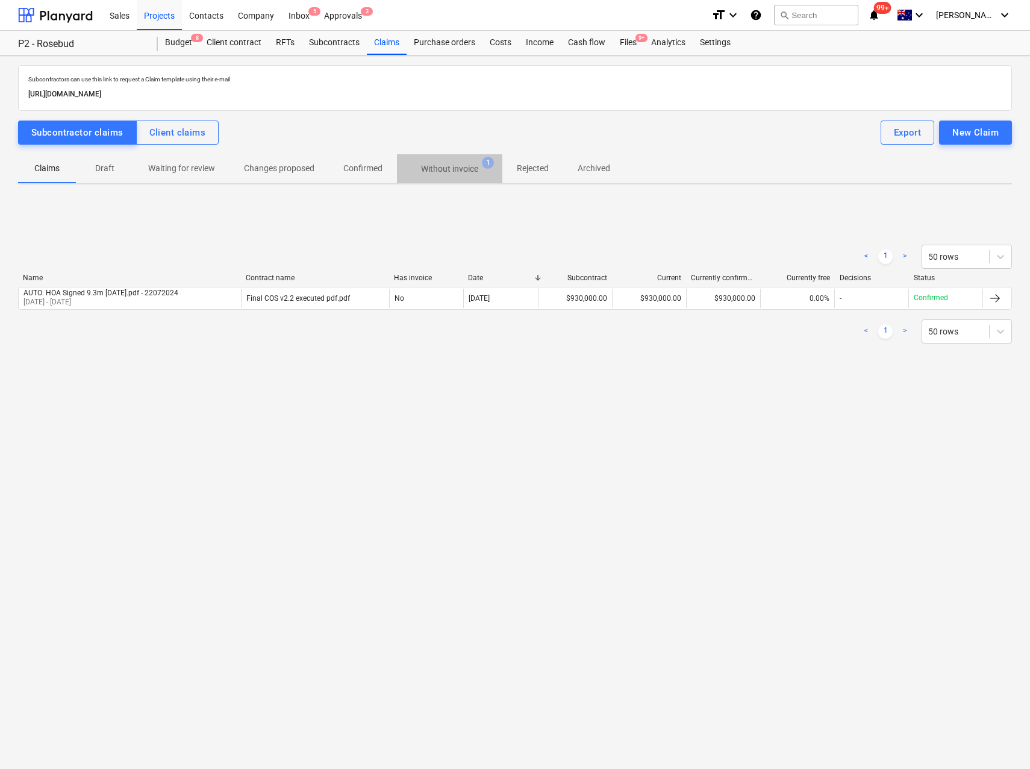
click at [463, 172] on p "Without invoice" at bounding box center [449, 169] width 57 height 13
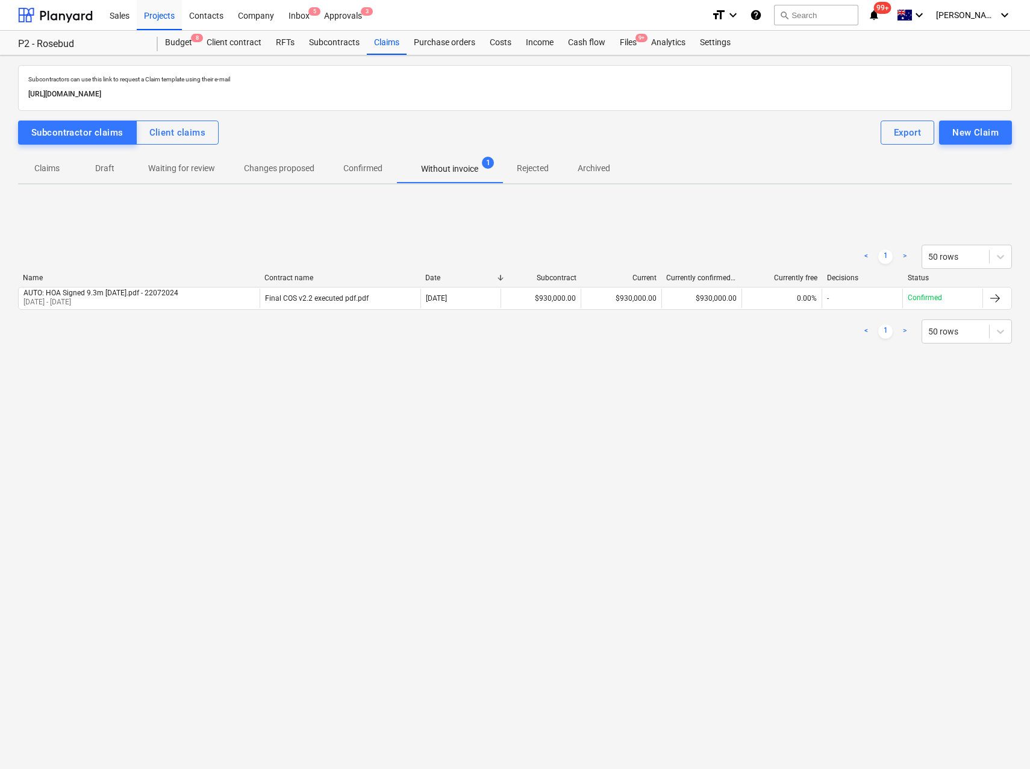
click at [59, 172] on p "Claims" at bounding box center [47, 168] width 29 height 13
